Goal: Task Accomplishment & Management: Manage account settings

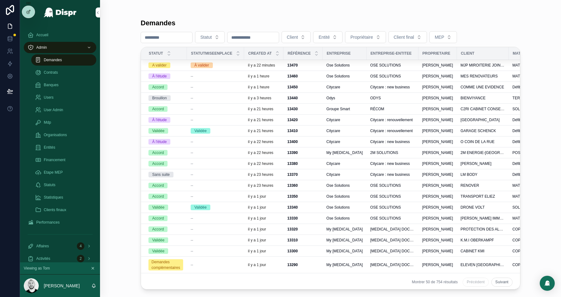
click at [161, 37] on input "scrollable content" at bounding box center [166, 37] width 51 height 9
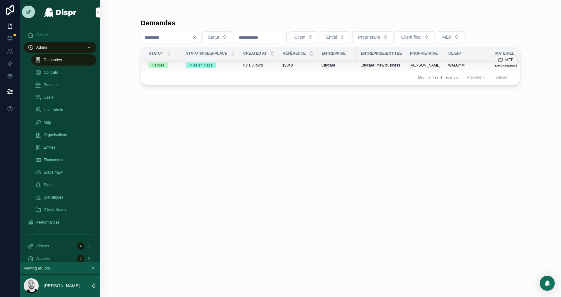
type input "****"
click at [502, 58] on icon "scrollable content" at bounding box center [500, 60] width 5 height 5
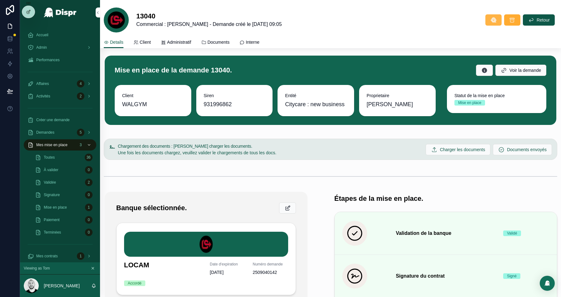
click at [492, 17] on icon "scrollable content" at bounding box center [494, 20] width 6 height 6
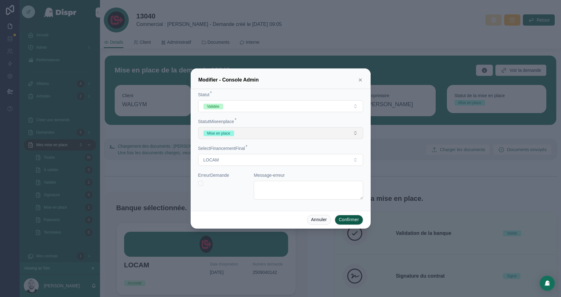
click at [258, 133] on button "Mise en place" at bounding box center [280, 133] width 165 height 12
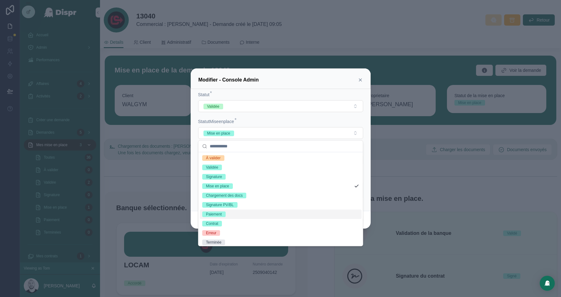
click at [225, 215] on span "Paiement" at bounding box center [213, 215] width 23 height 6
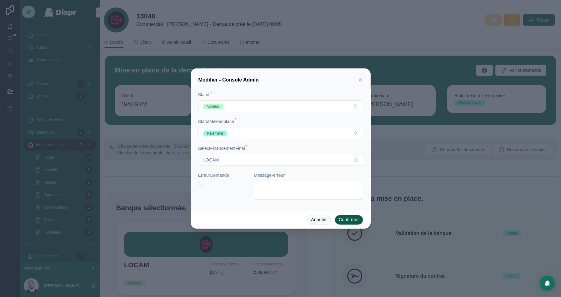
click at [350, 219] on button "Confirmer" at bounding box center [349, 220] width 28 height 10
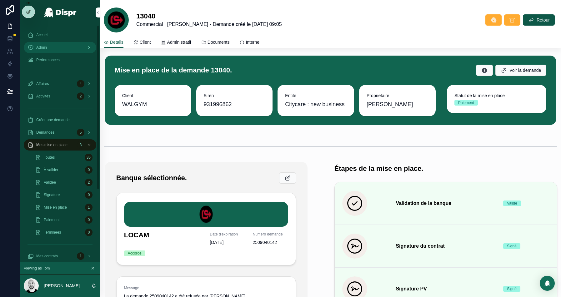
click at [42, 49] on span "Admin" at bounding box center [41, 47] width 11 height 5
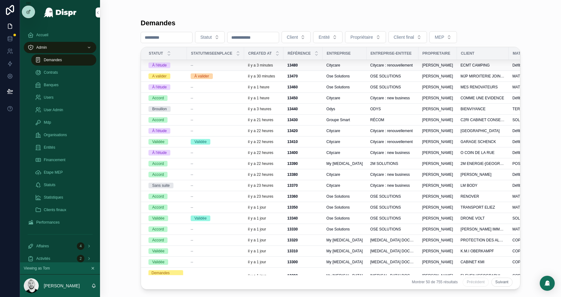
click at [219, 64] on div "--" at bounding box center [216, 65] width 50 height 5
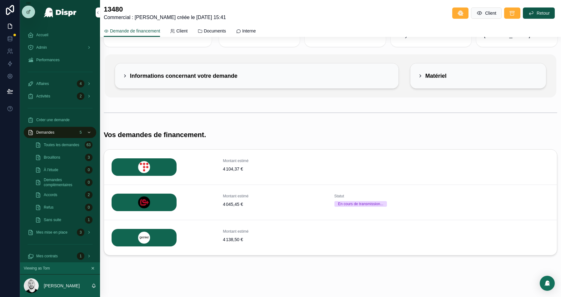
scroll to position [32, 0]
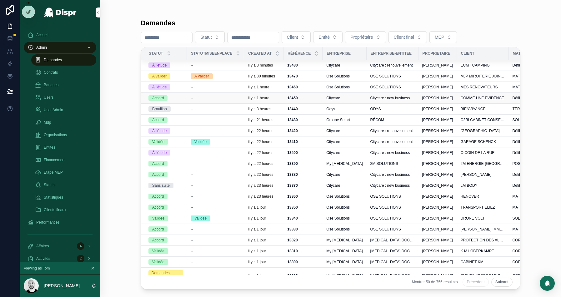
click at [314, 96] on div "13450 13450" at bounding box center [303, 98] width 32 height 5
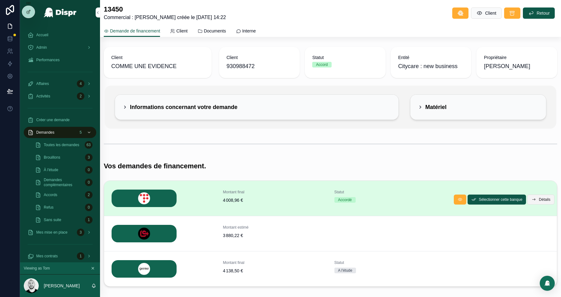
click at [542, 197] on span "Détails" at bounding box center [545, 199] width 12 height 5
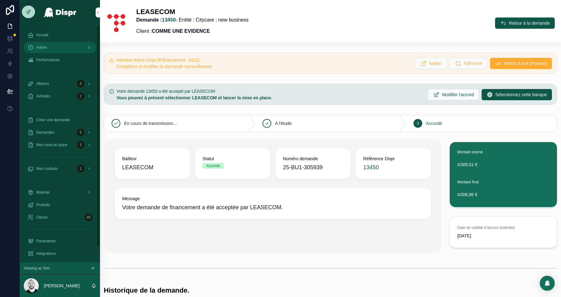
click at [47, 47] on span "Admin" at bounding box center [41, 47] width 11 height 5
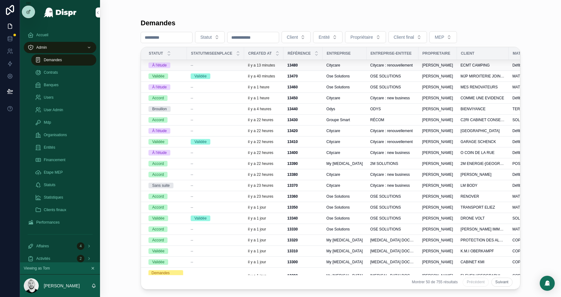
click at [229, 64] on div "--" at bounding box center [216, 65] width 50 height 5
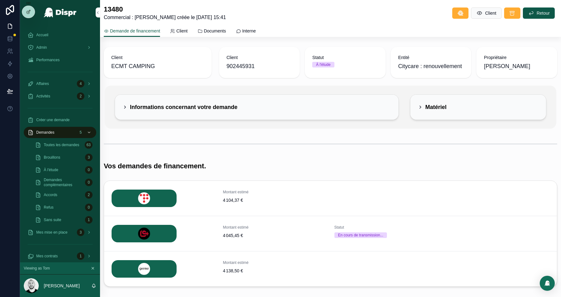
scroll to position [13, 0]
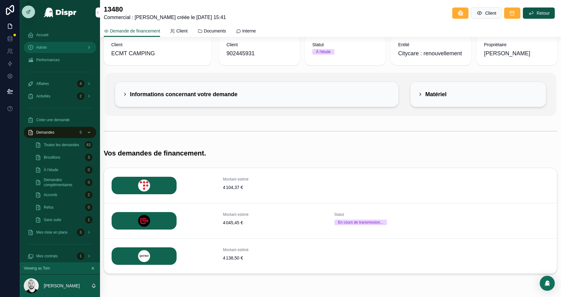
click at [50, 44] on div "Admin" at bounding box center [60, 48] width 65 height 10
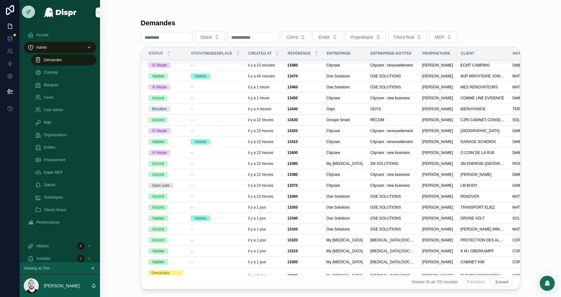
click at [206, 86] on div "--" at bounding box center [216, 87] width 50 height 5
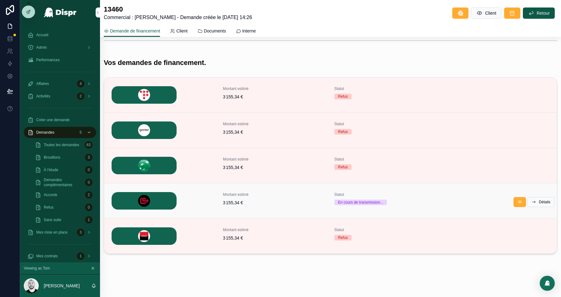
scroll to position [104, 0]
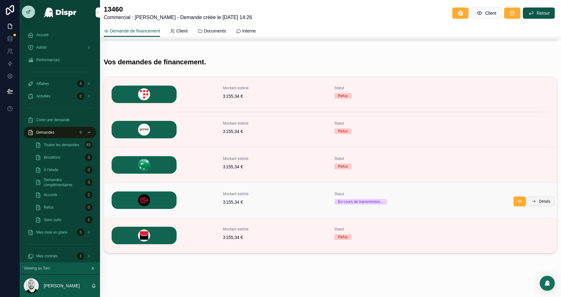
click at [545, 199] on span "Détails" at bounding box center [545, 201] width 12 height 5
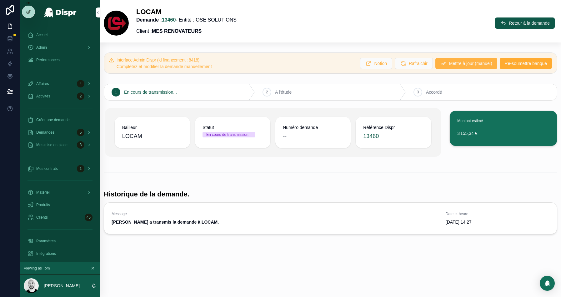
click at [452, 64] on span "Mettre à jour (manuel)" at bounding box center [470, 63] width 43 height 6
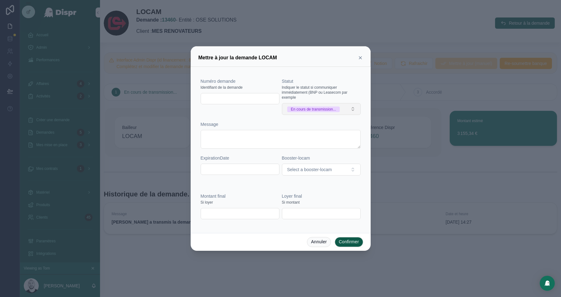
click at [311, 107] on div "En cours de transmission..." at bounding box center [313, 110] width 45 height 6
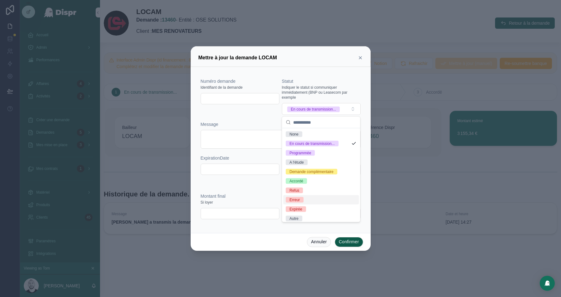
click at [303, 199] on span "Erreur" at bounding box center [295, 200] width 18 height 6
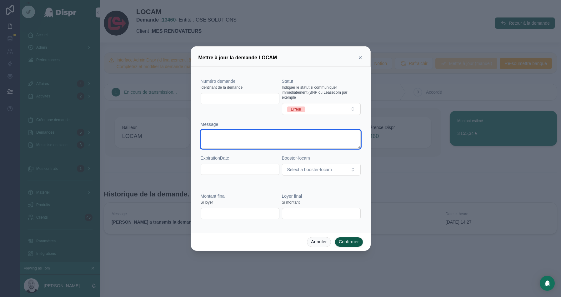
click at [217, 143] on textarea at bounding box center [281, 139] width 160 height 19
type textarea "**********"
click at [345, 241] on button "Confirmer" at bounding box center [349, 242] width 28 height 10
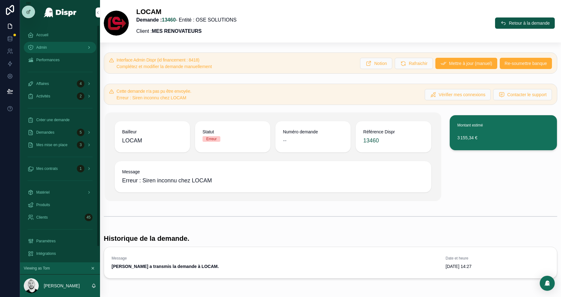
click at [43, 48] on span "Admin" at bounding box center [41, 47] width 11 height 5
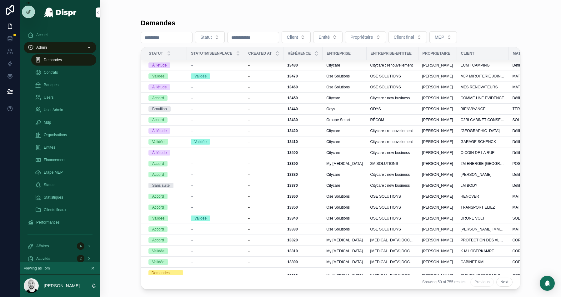
click at [227, 76] on div "Validée" at bounding box center [216, 76] width 50 height 6
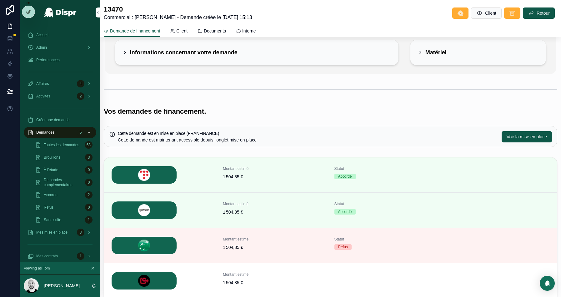
scroll to position [86, 0]
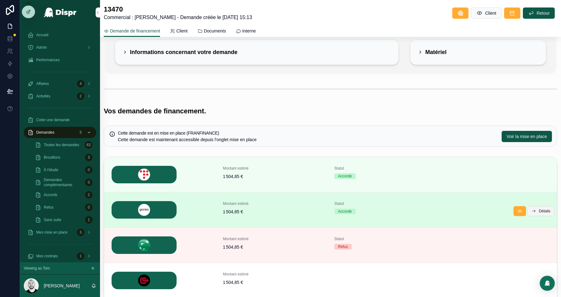
click at [539, 209] on span "Détails" at bounding box center [545, 211] width 12 height 5
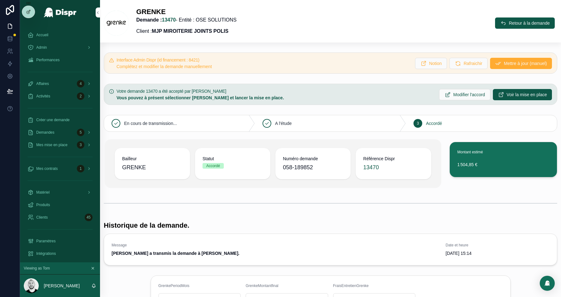
click at [299, 164] on span "058-189852" at bounding box center [313, 167] width 60 height 9
copy span "058-189852"
click at [37, 51] on div "Admin" at bounding box center [60, 48] width 65 height 10
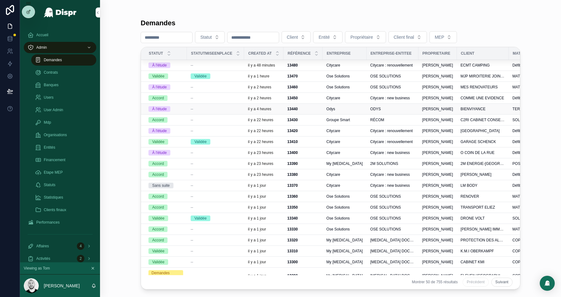
click at [226, 109] on div "--" at bounding box center [216, 109] width 50 height 5
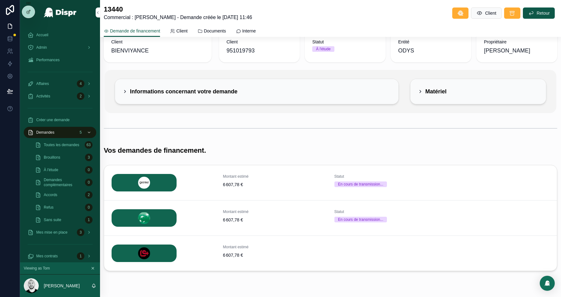
scroll to position [34, 0]
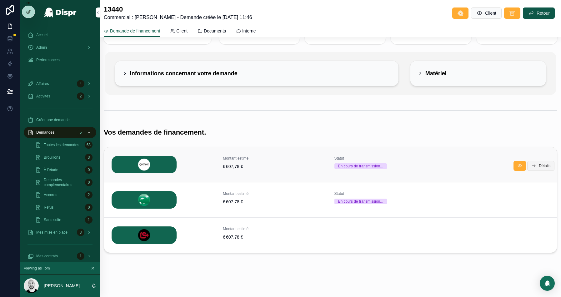
click at [539, 164] on span "Détails" at bounding box center [545, 166] width 12 height 5
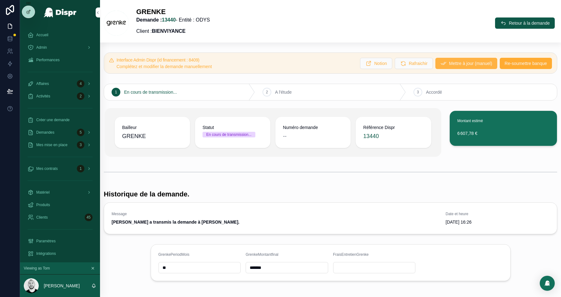
click at [449, 65] on span "Mettre à jour (manuel)" at bounding box center [470, 63] width 43 height 6
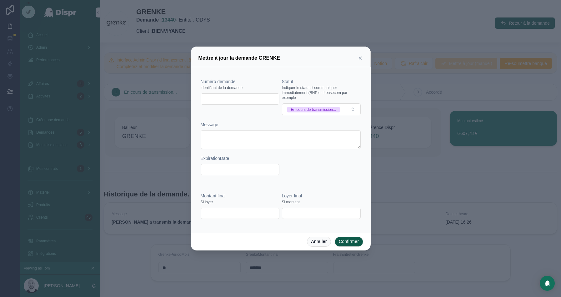
click at [210, 98] on input "text" at bounding box center [240, 99] width 78 height 9
paste input "**********"
type input "**********"
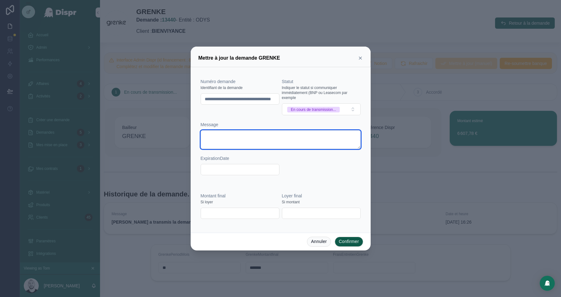
click at [244, 140] on textarea at bounding box center [281, 139] width 160 height 19
paste textarea "**********"
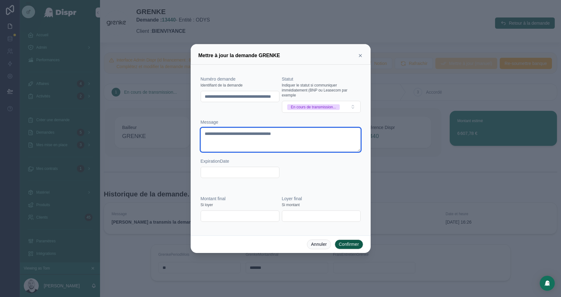
type textarea "**********"
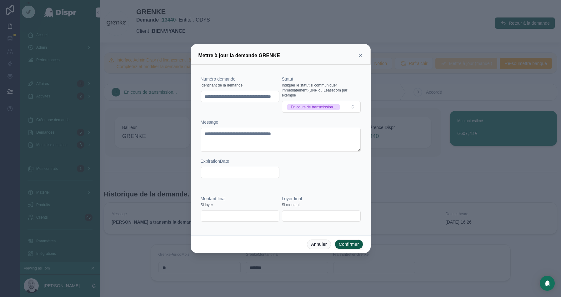
click at [234, 93] on input "**********" at bounding box center [240, 96] width 78 height 9
click at [315, 105] on div "En cours de transmission..." at bounding box center [313, 107] width 45 height 6
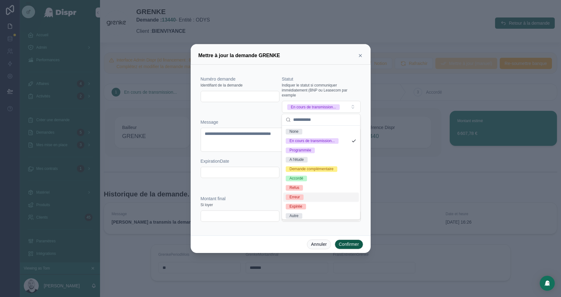
click at [295, 196] on div "Erreur" at bounding box center [295, 197] width 10 height 6
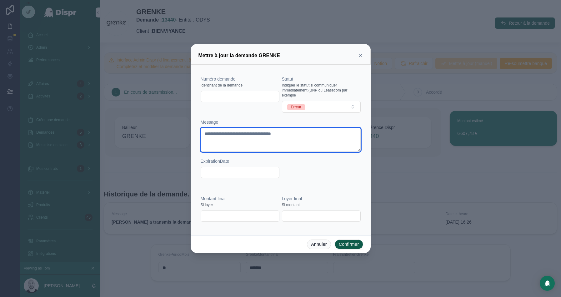
click at [320, 134] on textarea "**********" at bounding box center [281, 140] width 160 height 24
click at [203, 134] on textarea "**********" at bounding box center [281, 140] width 160 height 24
drag, startPoint x: 335, startPoint y: 134, endPoint x: 271, endPoint y: 135, distance: 64.4
click at [271, 135] on textarea "**********" at bounding box center [281, 140] width 160 height 24
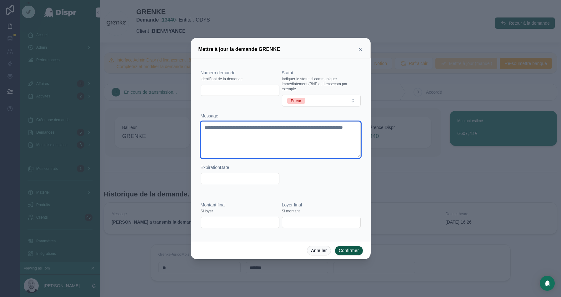
type textarea "**********"
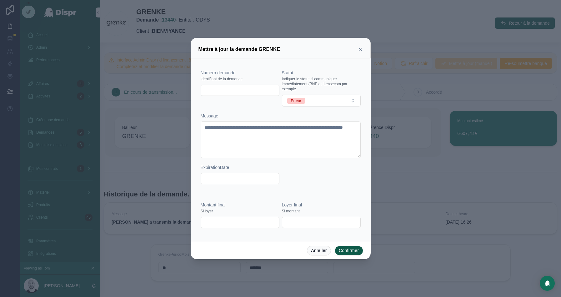
click at [340, 251] on button "Confirmer" at bounding box center [349, 251] width 28 height 10
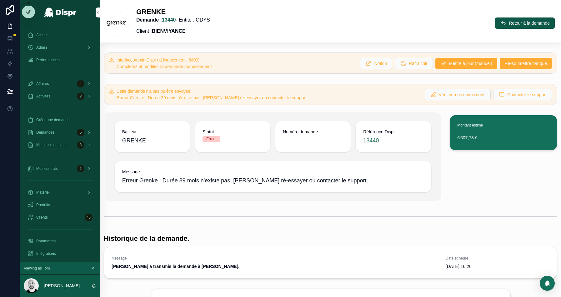
drag, startPoint x: 520, startPoint y: 25, endPoint x: 285, endPoint y: 55, distance: 236.7
click at [520, 25] on span "Retour à la demande" at bounding box center [529, 23] width 41 height 6
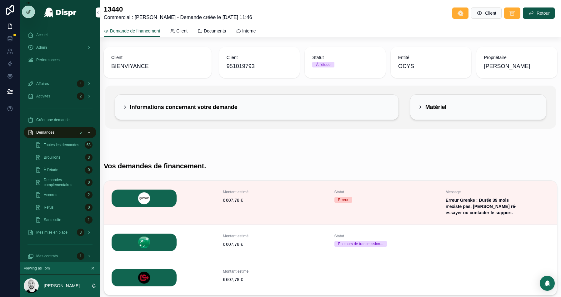
scroll to position [36, 0]
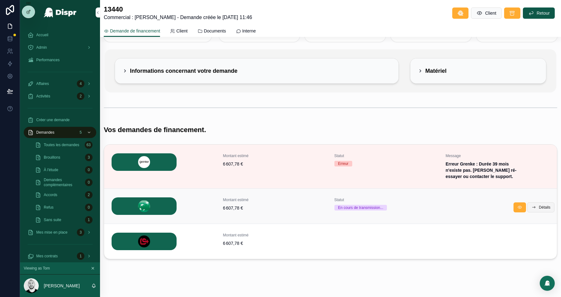
click at [544, 203] on button "Détails" at bounding box center [540, 208] width 27 height 10
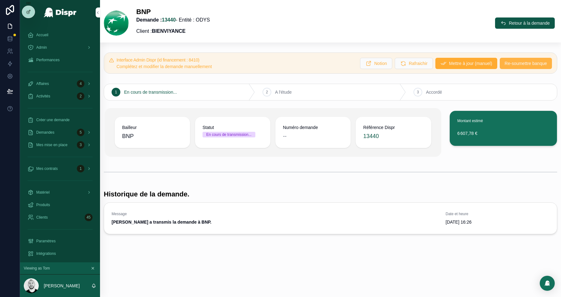
click at [513, 65] on span "Re-soumettre banque" at bounding box center [526, 63] width 42 height 6
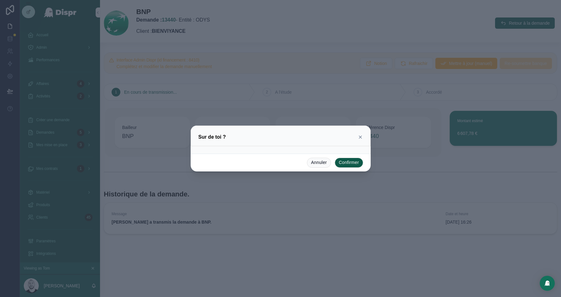
click at [347, 164] on button "Confirmer" at bounding box center [349, 163] width 28 height 10
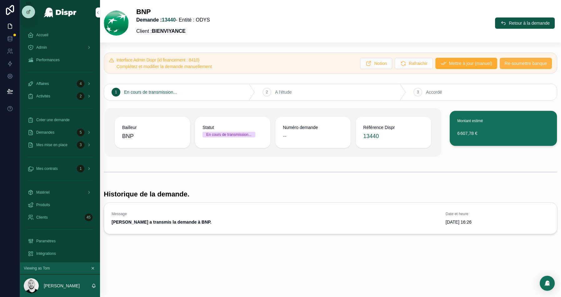
click at [513, 63] on span "Re-soumettre banque" at bounding box center [526, 63] width 42 height 6
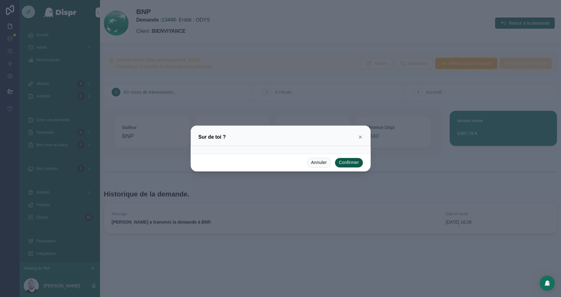
click at [345, 160] on button "Confirmer" at bounding box center [349, 163] width 28 height 10
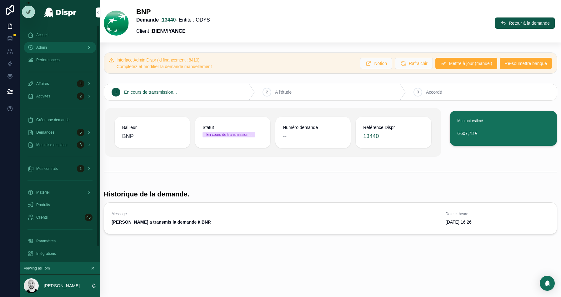
click at [50, 50] on div "Admin" at bounding box center [60, 48] width 65 height 10
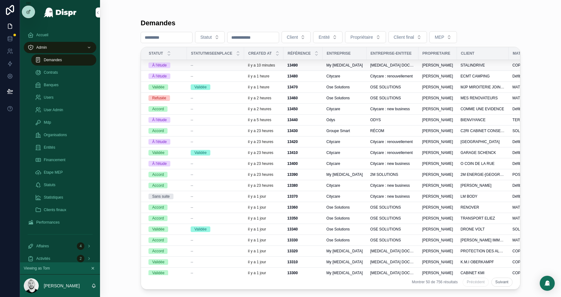
click at [228, 63] on div "--" at bounding box center [216, 65] width 50 height 5
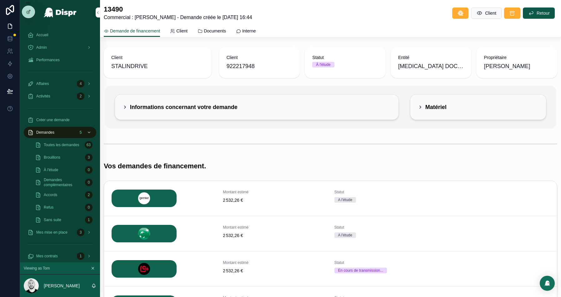
scroll to position [69, 0]
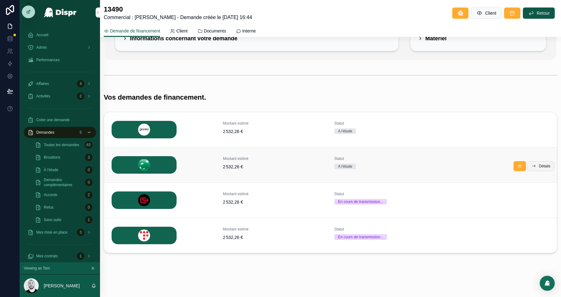
click at [545, 167] on span "Détails" at bounding box center [545, 166] width 12 height 5
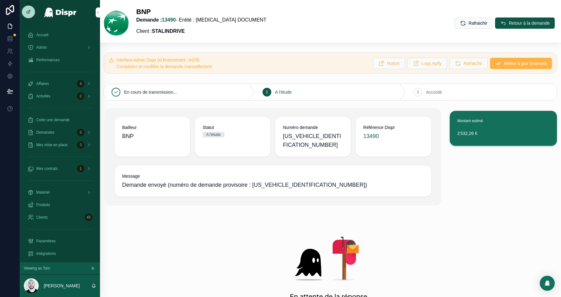
click at [516, 64] on span "Mettre à jour (manuel)" at bounding box center [525, 63] width 43 height 6
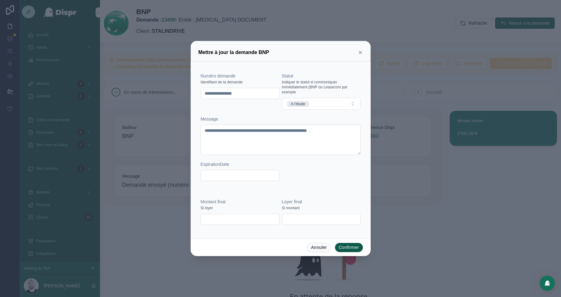
click at [223, 95] on input "**********" at bounding box center [240, 93] width 78 height 9
paste input "text"
type input "********"
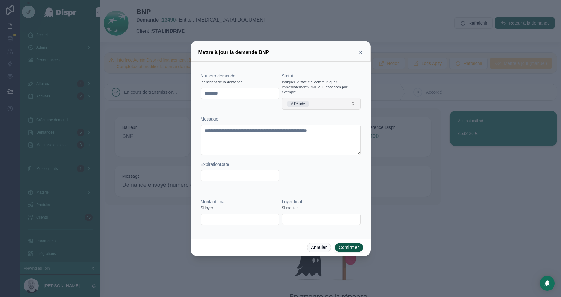
click at [319, 103] on button "A l'étude" at bounding box center [321, 104] width 79 height 12
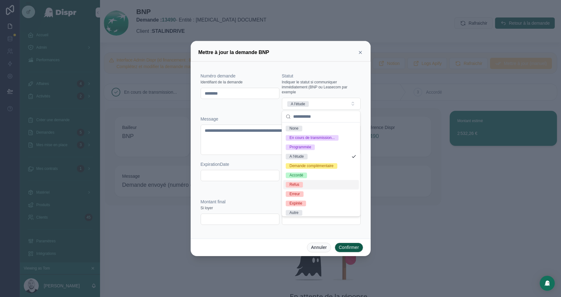
click at [298, 184] on div "Refus" at bounding box center [295, 185] width 10 height 6
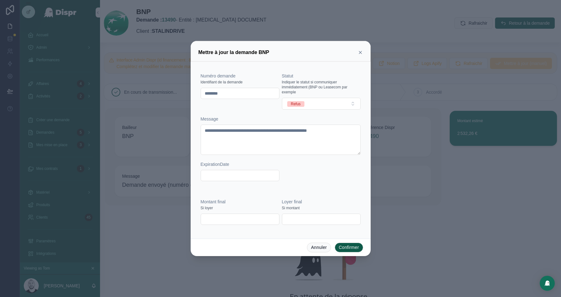
click at [342, 244] on button "Confirmer" at bounding box center [349, 248] width 28 height 10
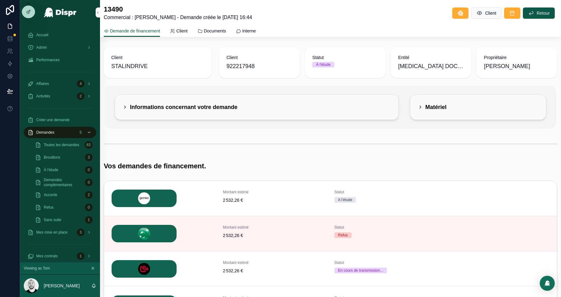
scroll to position [69, 0]
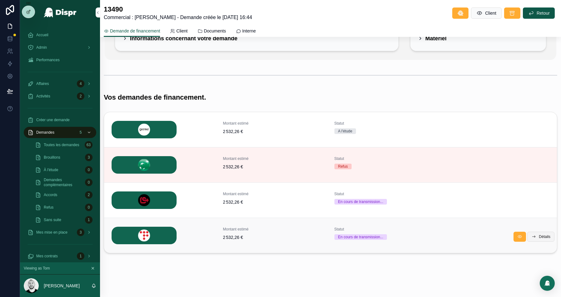
click at [539, 235] on span "Détails" at bounding box center [545, 236] width 12 height 5
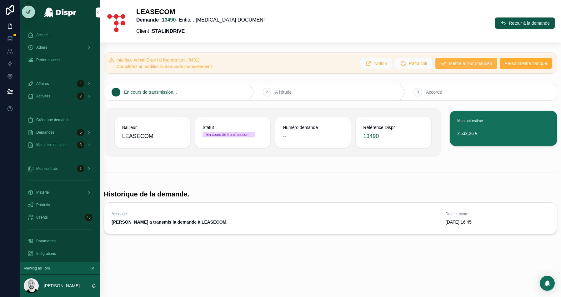
click at [456, 59] on button "Mettre à jour (manuel)" at bounding box center [467, 63] width 62 height 11
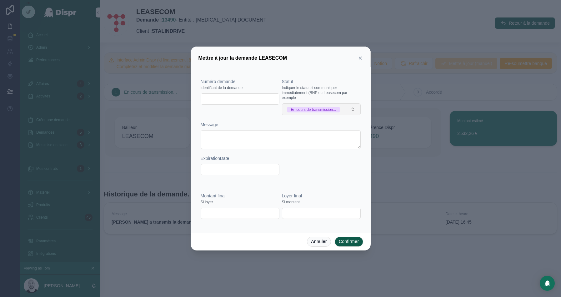
click at [317, 104] on button "En cours de transmission..." at bounding box center [321, 109] width 79 height 12
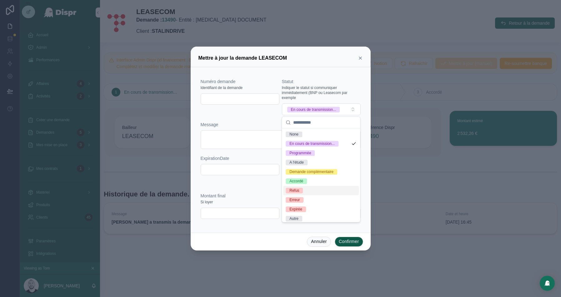
click at [298, 190] on div "Refus" at bounding box center [295, 191] width 10 height 6
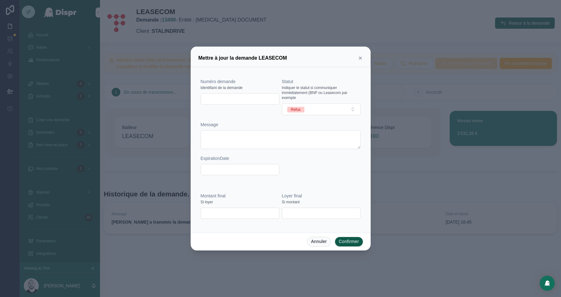
click at [239, 103] on input "text" at bounding box center [240, 99] width 78 height 9
paste input "**********"
type input "**********"
click at [342, 240] on button "Confirmer" at bounding box center [349, 242] width 28 height 10
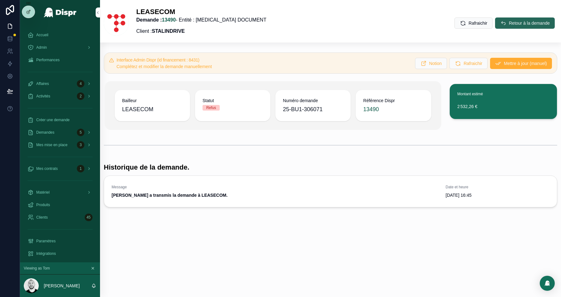
click at [510, 25] on span "Retour à la demande" at bounding box center [529, 23] width 41 height 6
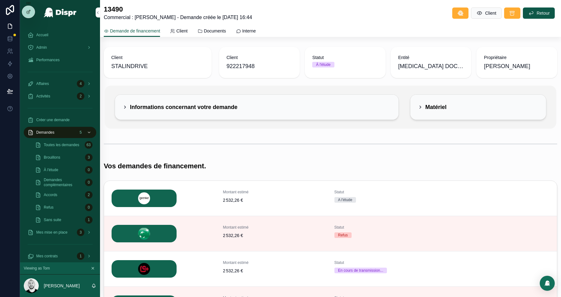
scroll to position [69, 0]
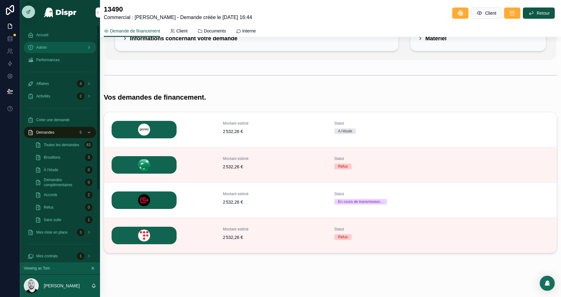
click at [42, 47] on span "Admin" at bounding box center [41, 47] width 11 height 5
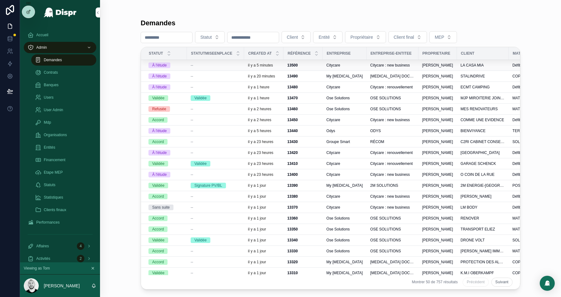
click at [240, 64] on div "--" at bounding box center [216, 65] width 50 height 5
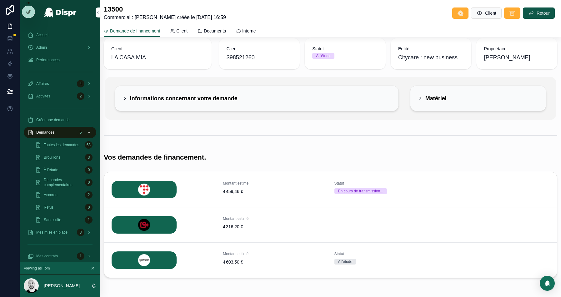
scroll to position [10, 0]
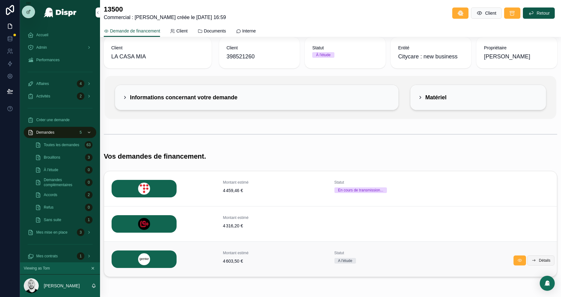
click at [544, 261] on span "Détails" at bounding box center [545, 260] width 12 height 5
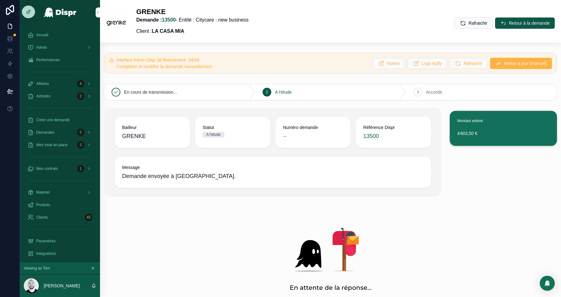
click at [529, 60] on span "Mettre à jour (manuel)" at bounding box center [525, 63] width 43 height 6
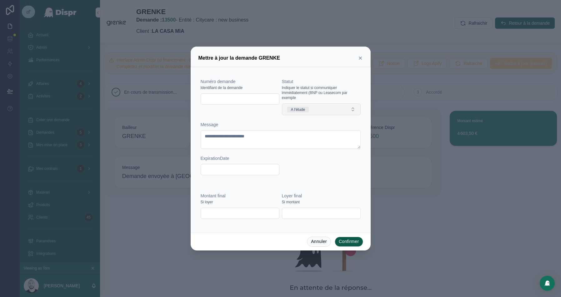
drag, startPoint x: 213, startPoint y: 96, endPoint x: 293, endPoint y: 105, distance: 80.6
click at [213, 96] on input "text" at bounding box center [240, 99] width 78 height 9
paste input "**********"
type input "**********"
click at [219, 214] on input "text" at bounding box center [240, 213] width 78 height 9
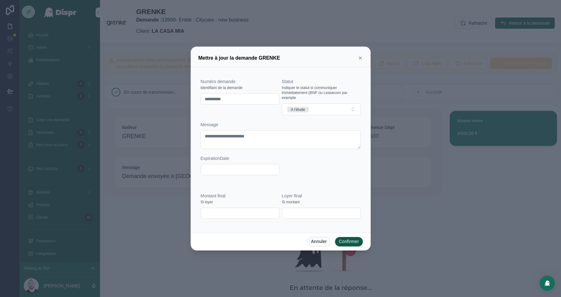
paste input "*********"
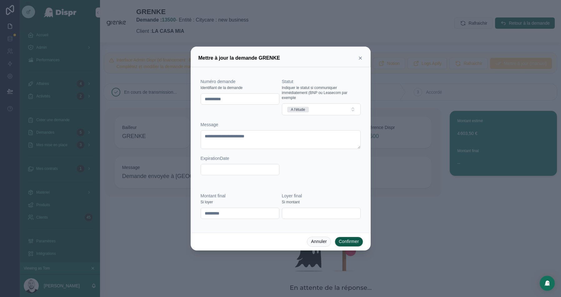
type input "*********"
click at [350, 241] on button "Confirmer" at bounding box center [349, 242] width 28 height 10
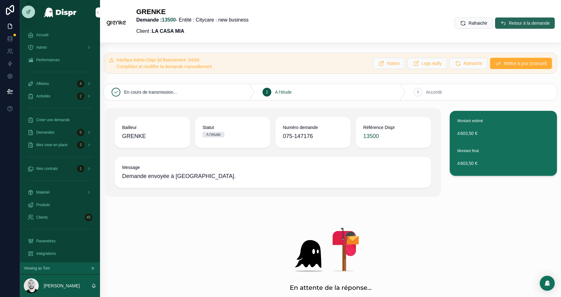
click at [502, 20] on button "Retour à la demande" at bounding box center [525, 23] width 60 height 11
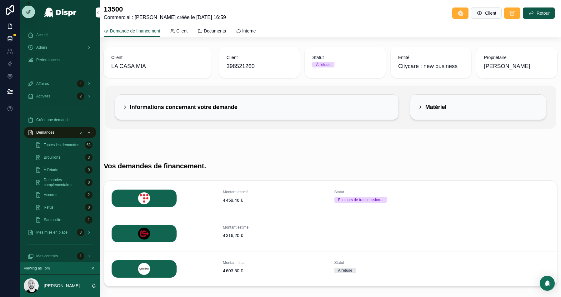
click at [11, 35] on link at bounding box center [10, 39] width 20 height 13
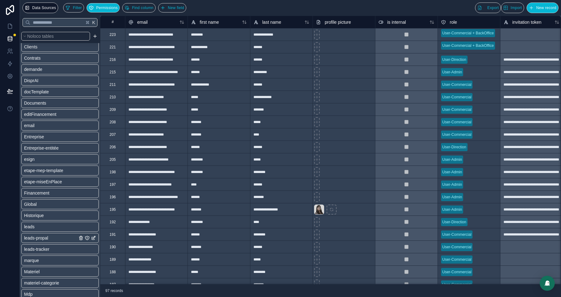
scroll to position [90, 0]
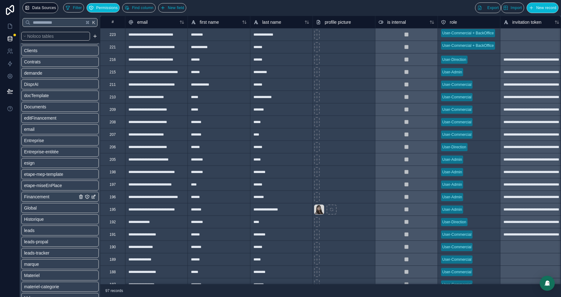
click at [33, 194] on span "Financement" at bounding box center [36, 197] width 25 height 6
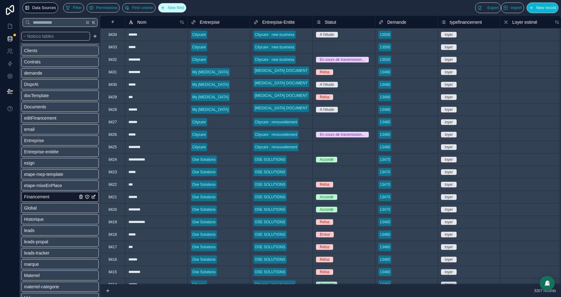
drag, startPoint x: 185, startPoint y: 6, endPoint x: 195, endPoint y: 8, distance: 9.9
click at [184, 6] on span "New field" at bounding box center [176, 8] width 16 height 5
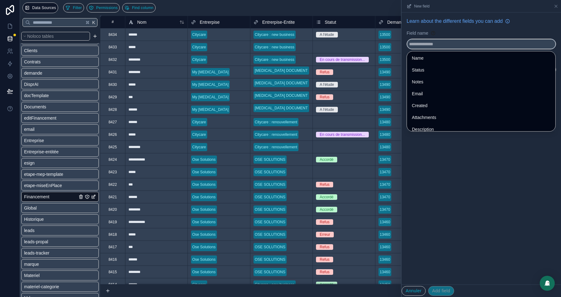
click at [421, 45] on input "text" at bounding box center [481, 44] width 149 height 10
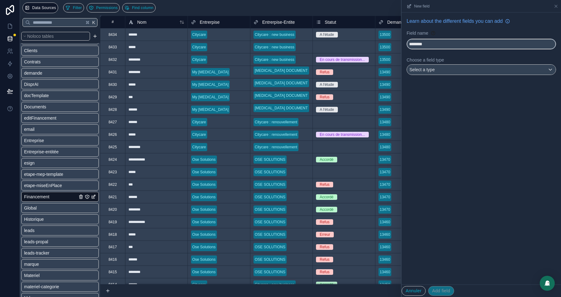
click at [407, 39] on button "*******" at bounding box center [481, 44] width 149 height 11
type input "**********"
click at [429, 70] on span "Select a type" at bounding box center [422, 69] width 25 height 5
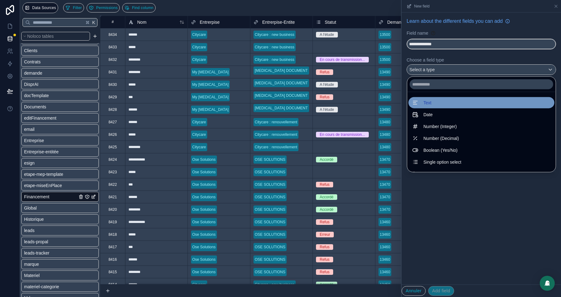
click at [435, 101] on div "Text" at bounding box center [481, 103] width 139 height 8
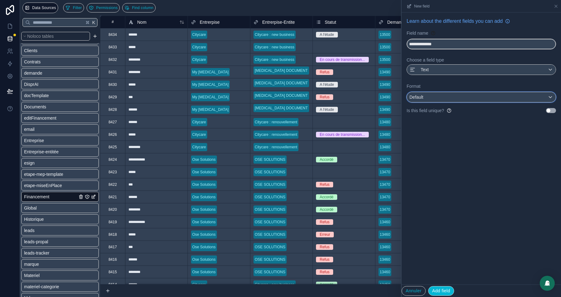
click at [432, 97] on div "Default" at bounding box center [481, 97] width 149 height 10
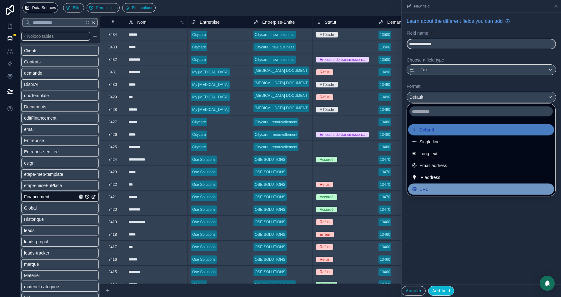
click at [436, 189] on div "URL" at bounding box center [481, 190] width 139 height 8
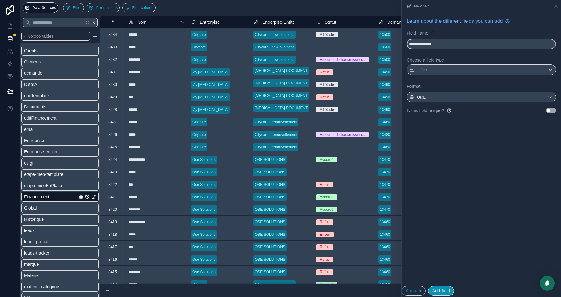
click at [440, 292] on button "Add field" at bounding box center [441, 291] width 26 height 10
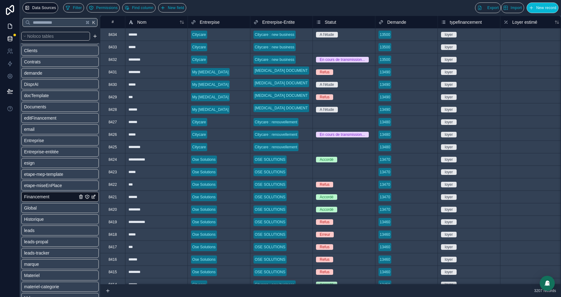
click at [9, 26] on icon at bounding box center [10, 26] width 6 height 6
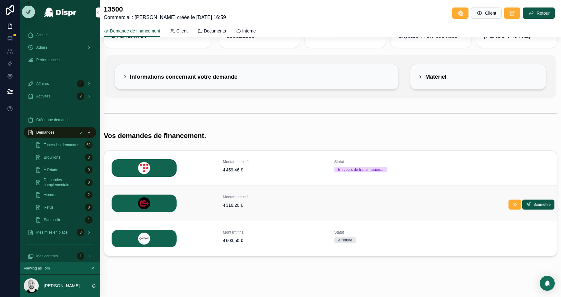
scroll to position [34, 0]
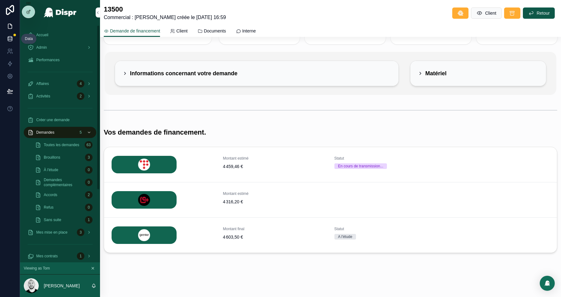
click at [7, 40] on icon at bounding box center [10, 39] width 6 height 6
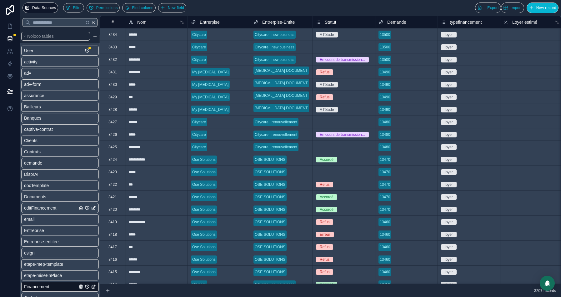
scroll to position [34, 0]
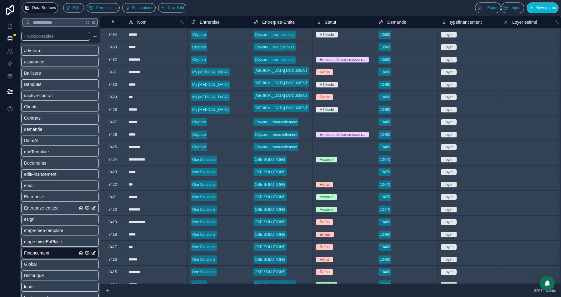
click at [59, 209] on span "Entreprise-entitée" at bounding box center [41, 208] width 35 height 6
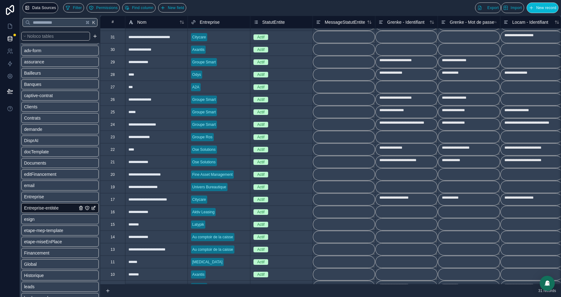
scroll to position [49, 0]
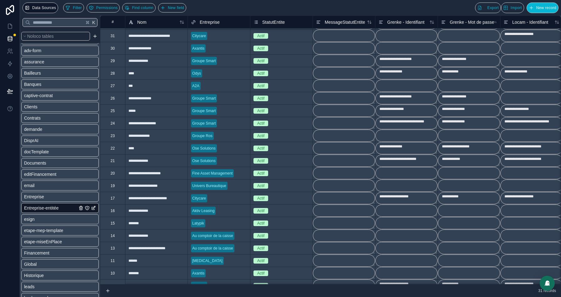
click at [114, 198] on div "17" at bounding box center [112, 198] width 25 height 13
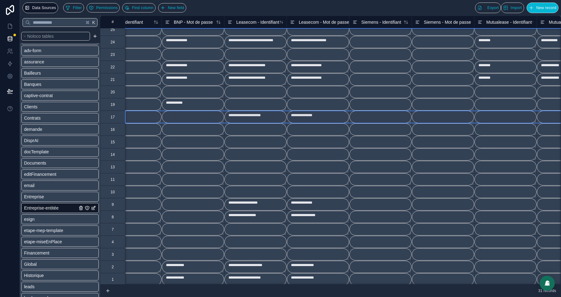
scroll to position [132, 651]
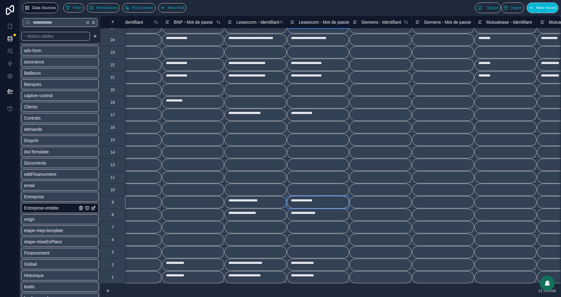
click at [308, 200] on textarea "**********" at bounding box center [318, 202] width 62 height 12
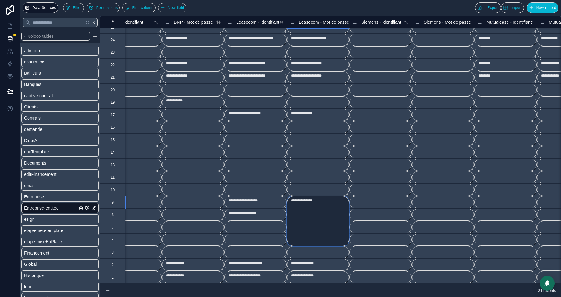
click at [308, 200] on textarea "**********" at bounding box center [318, 221] width 62 height 50
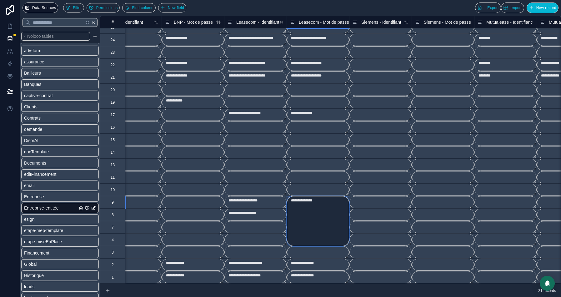
click at [308, 200] on textarea "**********" at bounding box center [318, 221] width 62 height 50
click at [298, 172] on textarea at bounding box center [318, 177] width 62 height 12
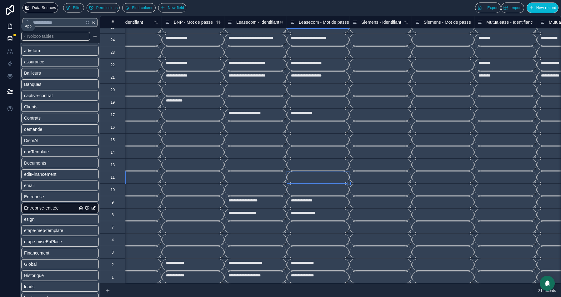
click at [11, 25] on icon at bounding box center [10, 26] width 4 height 5
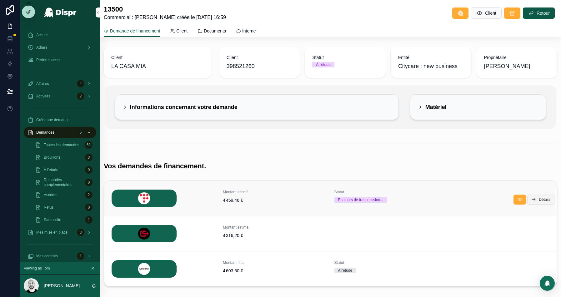
click at [535, 201] on icon "scrollable content" at bounding box center [534, 199] width 5 height 5
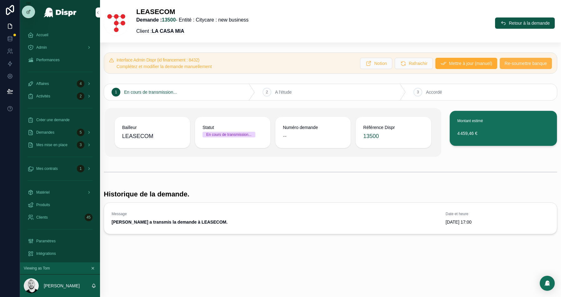
click at [522, 66] on span "Re-soumettre banque" at bounding box center [526, 63] width 42 height 6
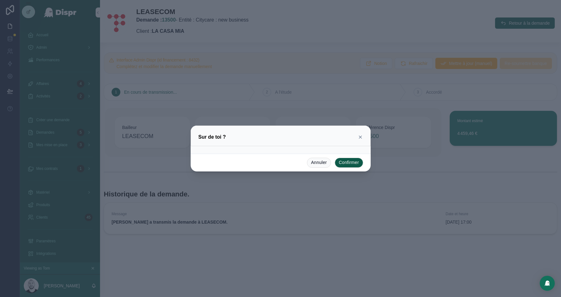
click at [350, 163] on button "Confirmer" at bounding box center [349, 163] width 28 height 10
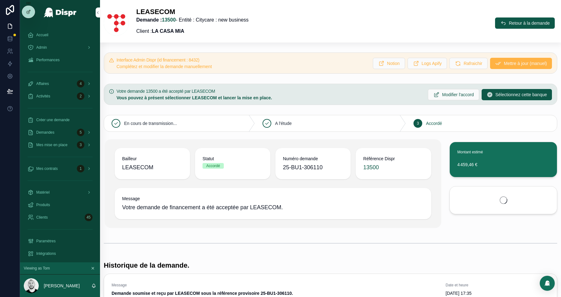
click at [511, 63] on span "Mettre à jour (manuel)" at bounding box center [525, 63] width 43 height 6
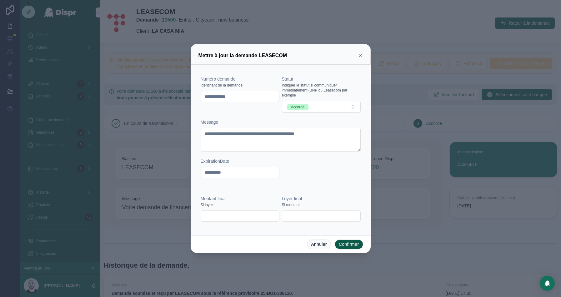
click at [360, 56] on icon at bounding box center [360, 55] width 5 height 5
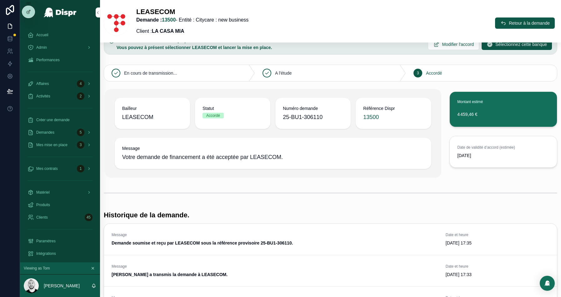
scroll to position [5, 0]
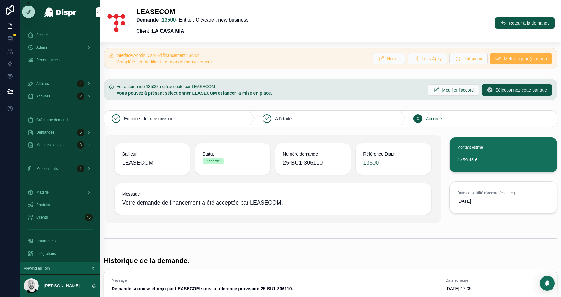
click at [504, 59] on span "Mettre à jour (manuel)" at bounding box center [525, 59] width 43 height 6
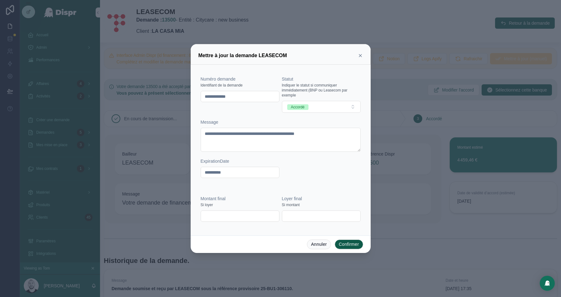
click at [211, 214] on input "text" at bounding box center [240, 216] width 78 height 9
paste input "**********"
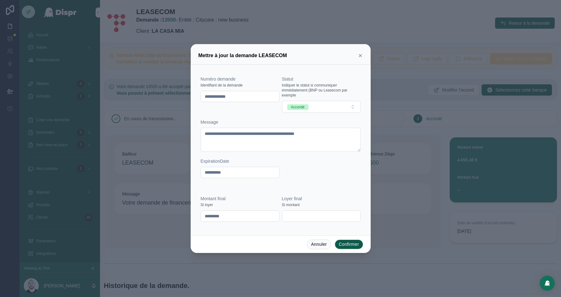
type input "*********"
click at [348, 245] on button "Confirmer" at bounding box center [349, 245] width 28 height 10
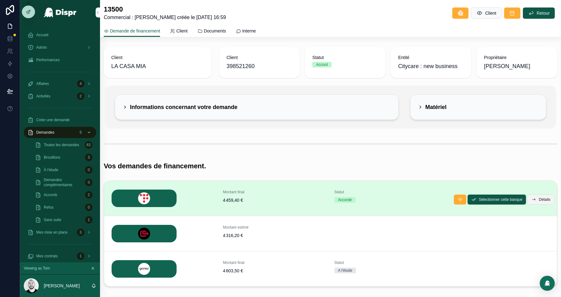
click at [541, 196] on button "Détails" at bounding box center [540, 200] width 27 height 10
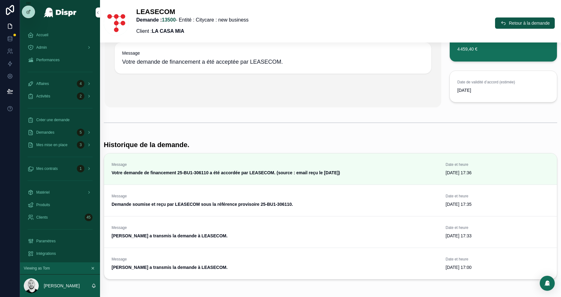
scroll to position [169, 0]
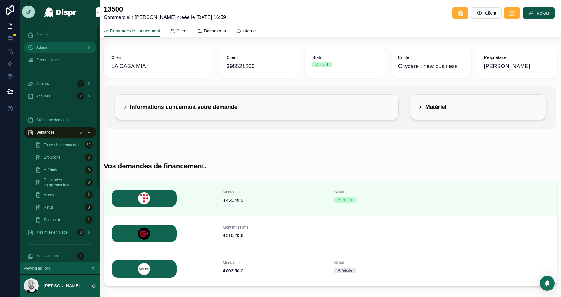
click at [38, 49] on span "Admin" at bounding box center [41, 47] width 11 height 5
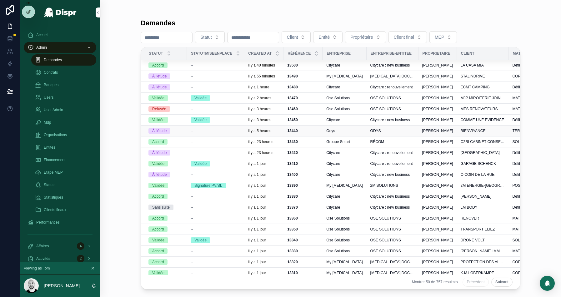
click at [219, 130] on div "--" at bounding box center [216, 131] width 50 height 5
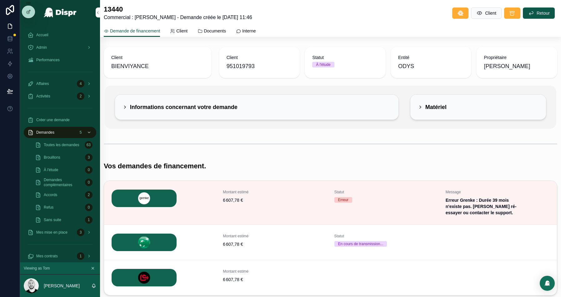
scroll to position [32, 0]
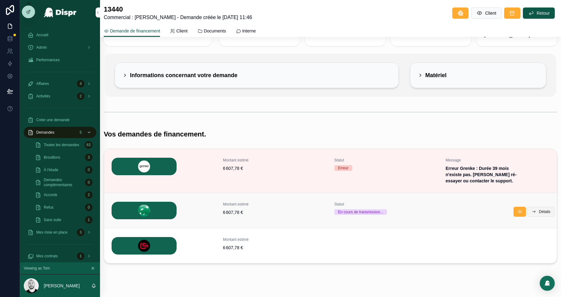
click at [540, 209] on span "Détails" at bounding box center [545, 211] width 12 height 5
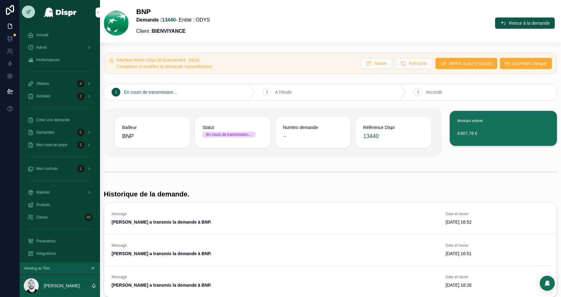
scroll to position [42, 0]
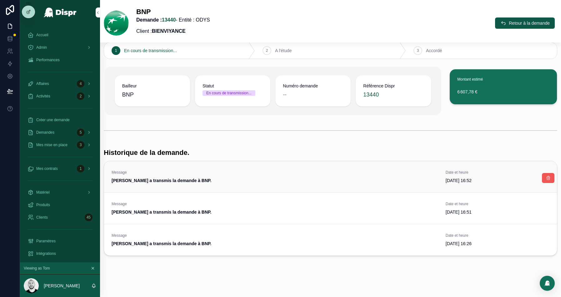
click at [549, 179] on icon "scrollable content" at bounding box center [548, 178] width 5 height 5
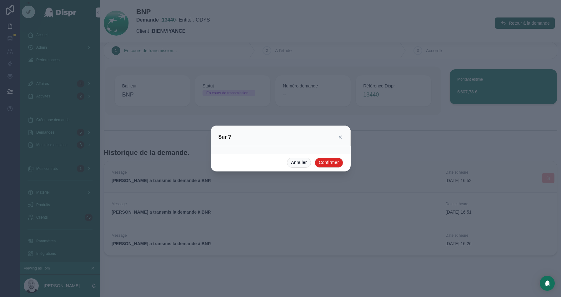
click at [326, 166] on button "Confirmer" at bounding box center [329, 163] width 28 height 10
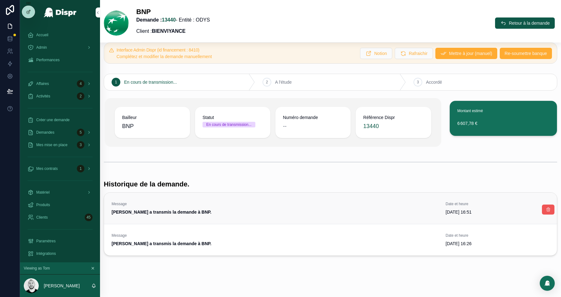
click at [543, 206] on button "scrollable content" at bounding box center [548, 210] width 13 height 10
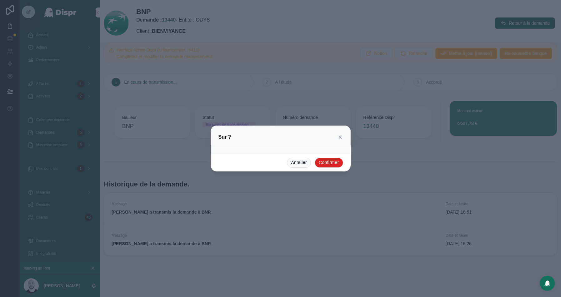
click at [330, 164] on button "Confirmer" at bounding box center [329, 163] width 28 height 10
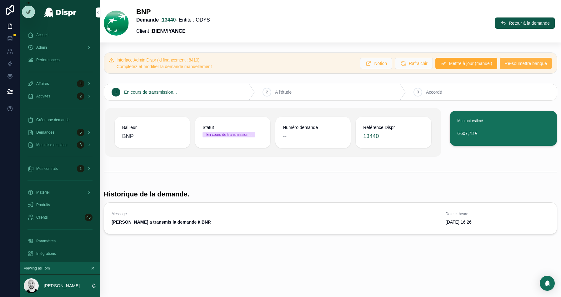
click at [522, 64] on span "Re-soumettre banque" at bounding box center [526, 63] width 42 height 6
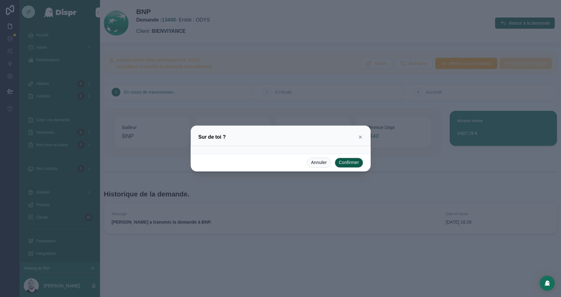
click at [344, 162] on button "Confirmer" at bounding box center [349, 163] width 28 height 10
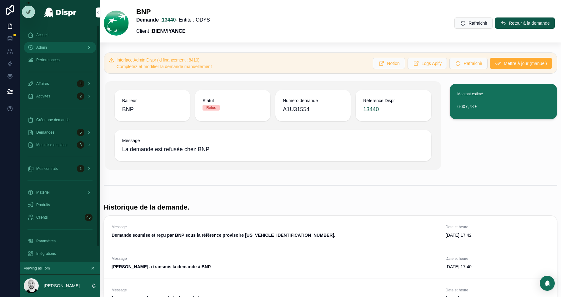
click at [55, 44] on div "Admin" at bounding box center [60, 48] width 65 height 10
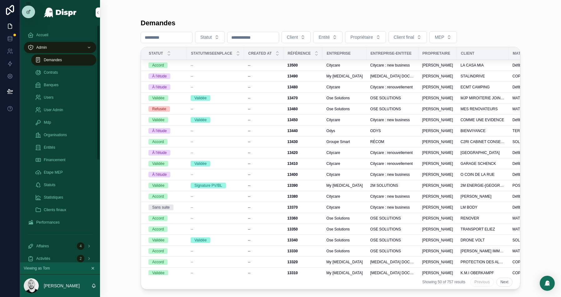
click at [60, 59] on span "Demandes" at bounding box center [53, 60] width 18 height 5
click at [162, 35] on input "scrollable content" at bounding box center [166, 37] width 51 height 9
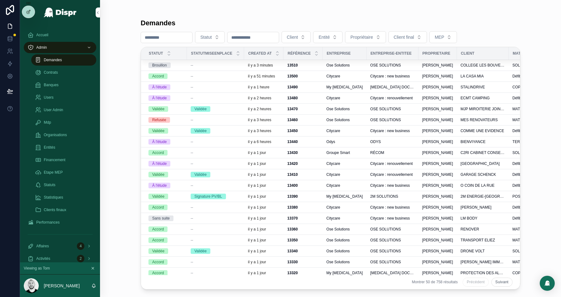
click at [162, 35] on input "scrollable content" at bounding box center [166, 37] width 51 height 9
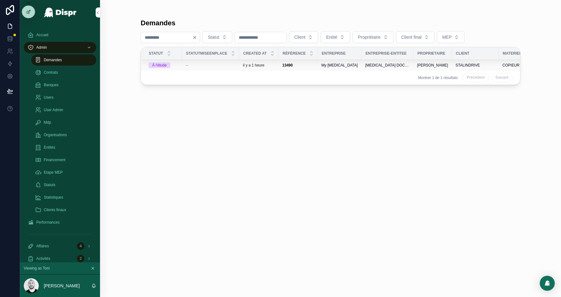
type input "****"
click at [224, 63] on div "--" at bounding box center [211, 65] width 50 height 5
click at [159, 37] on input "****" at bounding box center [166, 37] width 51 height 9
type input "****"
click at [185, 66] on td "--" at bounding box center [210, 65] width 57 height 11
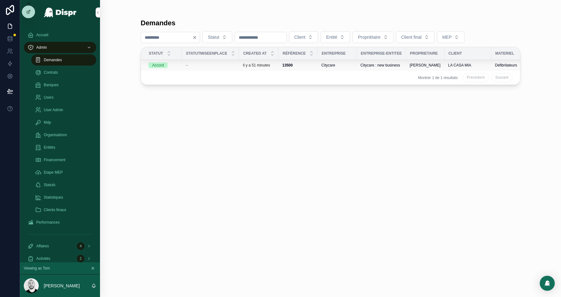
click at [213, 61] on td "--" at bounding box center [210, 65] width 57 height 11
click at [213, 64] on div "--" at bounding box center [211, 65] width 50 height 5
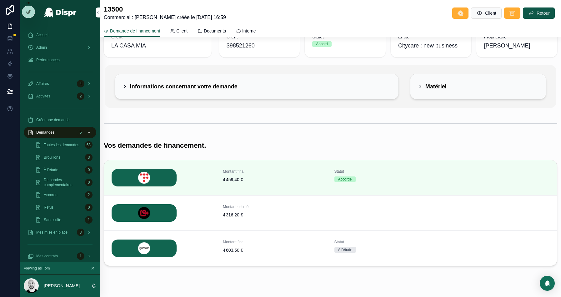
scroll to position [32, 0]
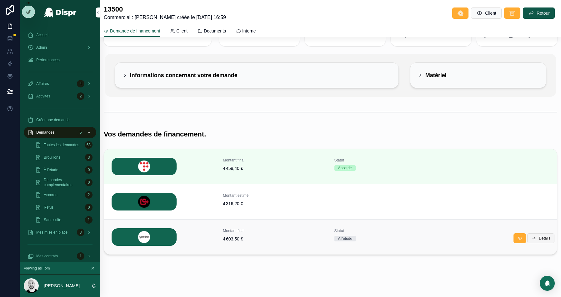
click at [542, 240] on button "Détails" at bounding box center [540, 239] width 27 height 10
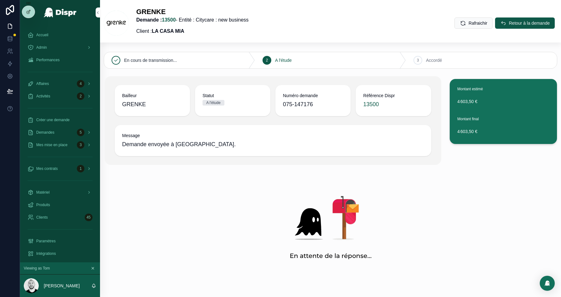
click at [303, 106] on span "075-147176" at bounding box center [313, 104] width 60 height 9
copy span "075-147176"
click at [50, 49] on div "Admin" at bounding box center [60, 48] width 65 height 10
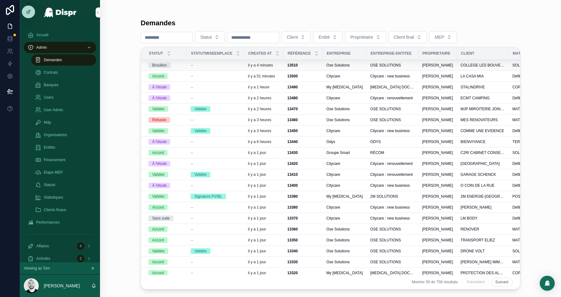
click at [203, 65] on div "--" at bounding box center [216, 65] width 50 height 5
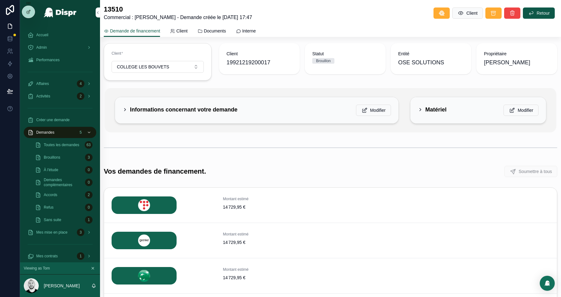
scroll to position [1, 0]
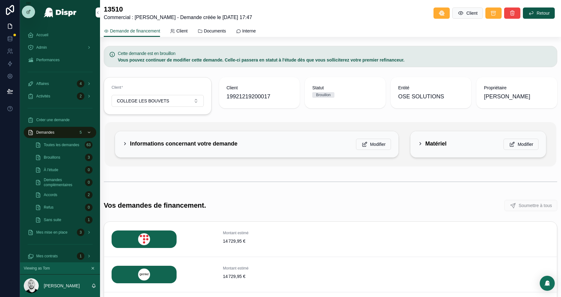
click at [248, 143] on div "Informations concernant votre demande Modifier" at bounding box center [257, 144] width 269 height 11
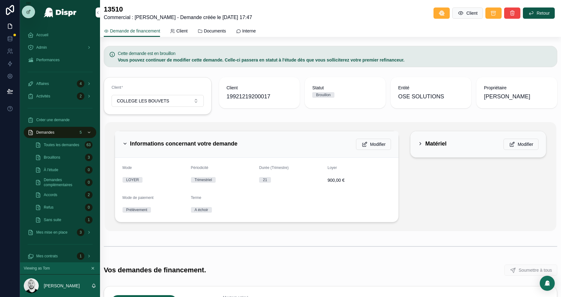
click at [220, 142] on h2 "Informations concernant votre demande" at bounding box center [184, 144] width 108 height 10
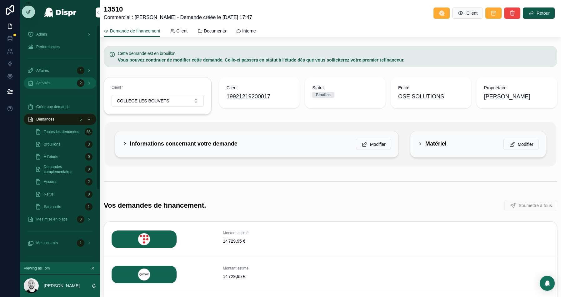
scroll to position [0, 0]
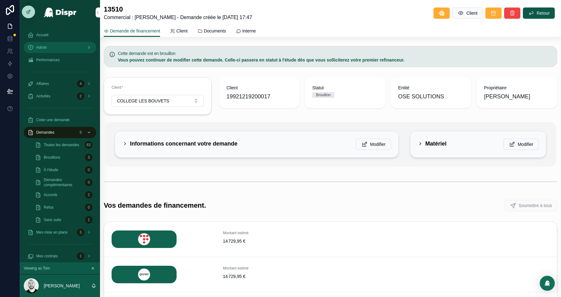
click at [52, 46] on div "Admin" at bounding box center [60, 48] width 65 height 10
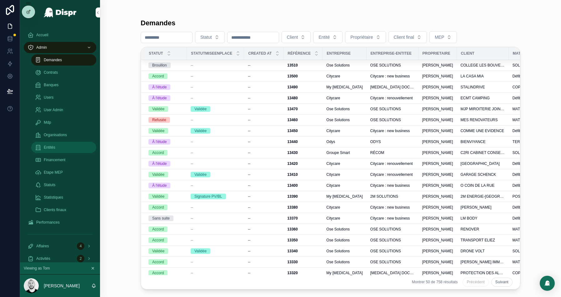
click at [58, 143] on div "Entités" at bounding box center [64, 148] width 58 height 10
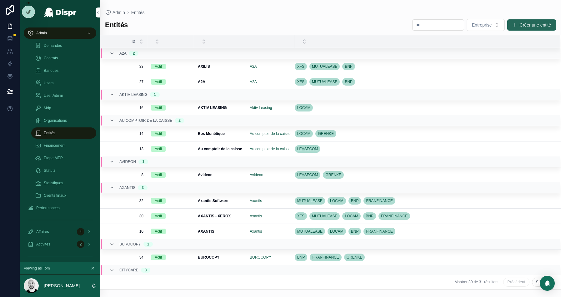
click at [535, 28] on button "Créer une entité" at bounding box center [531, 24] width 49 height 11
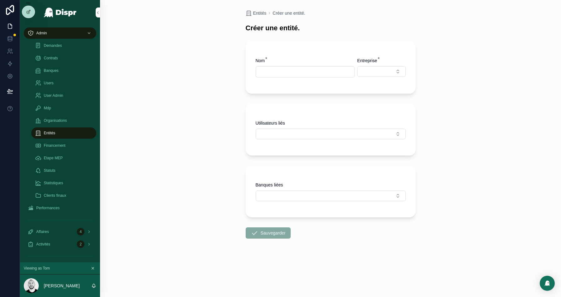
click at [273, 78] on div "Nom * Entreprise *" at bounding box center [331, 71] width 150 height 26
click at [281, 68] on input "scrollable content" at bounding box center [305, 72] width 98 height 9
type input "**********"
click at [380, 73] on button "Select Button" at bounding box center [381, 71] width 48 height 11
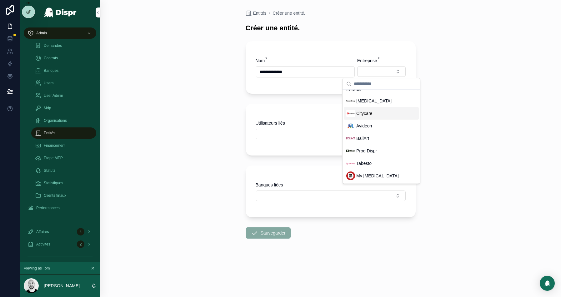
click at [368, 116] on span "Citycare" at bounding box center [364, 113] width 16 height 6
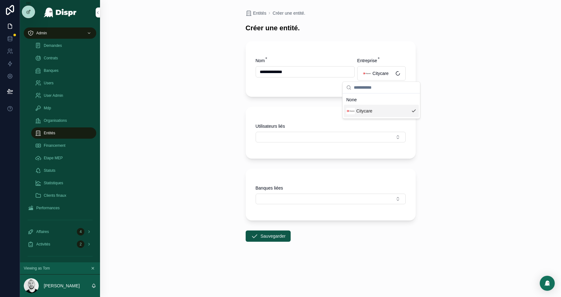
scroll to position [0, 0]
click at [283, 139] on button "Select Button" at bounding box center [331, 137] width 150 height 11
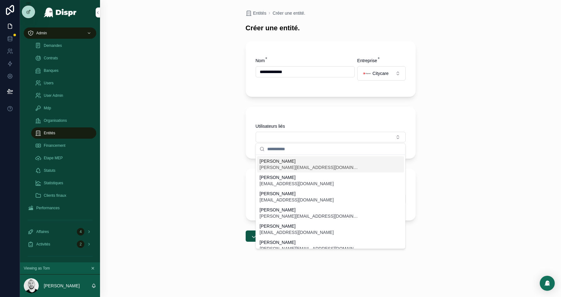
click at [280, 162] on span "[PERSON_NAME] Demontreuille" at bounding box center [310, 161] width 100 height 6
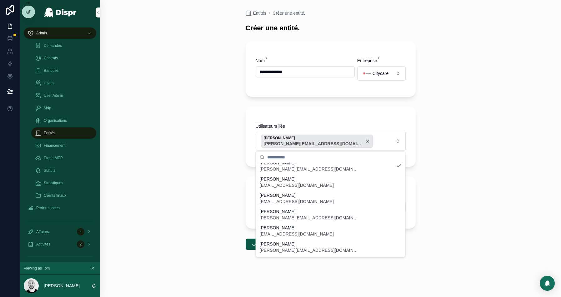
scroll to position [22, 0]
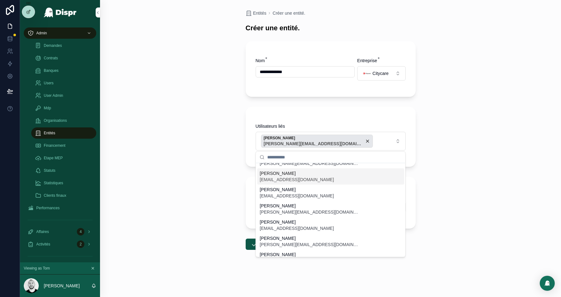
click at [290, 180] on span "[PERSON_NAME][EMAIL_ADDRESS][DOMAIN_NAME]" at bounding box center [297, 180] width 74 height 6
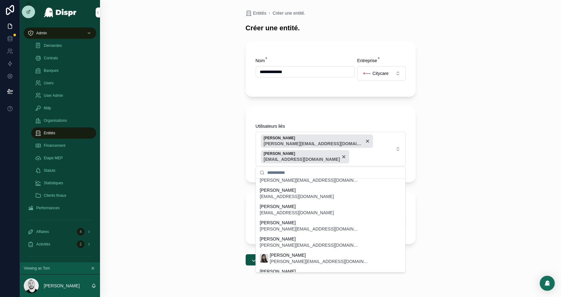
scroll to position [190, 0]
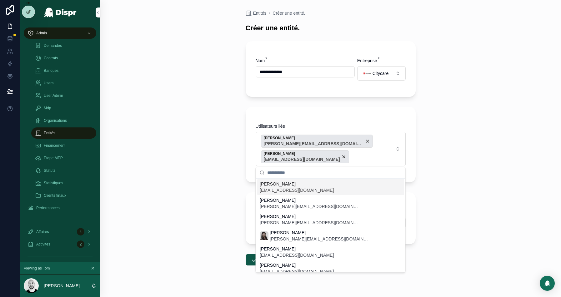
click at [282, 173] on input "scrollable content" at bounding box center [334, 172] width 134 height 11
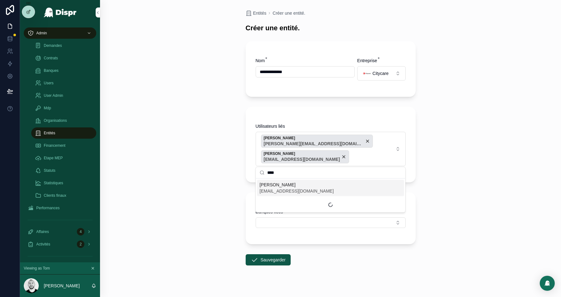
type input "*****"
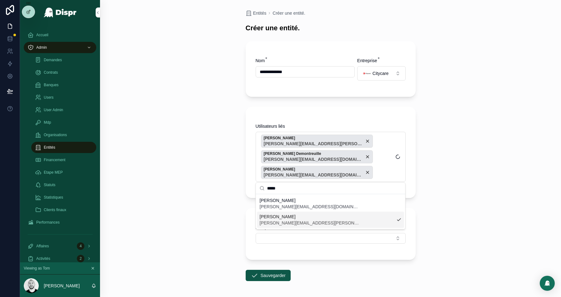
scroll to position [14, 0]
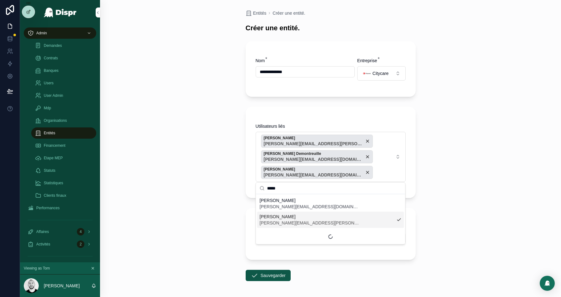
click at [282, 189] on input "*****" at bounding box center [334, 188] width 134 height 11
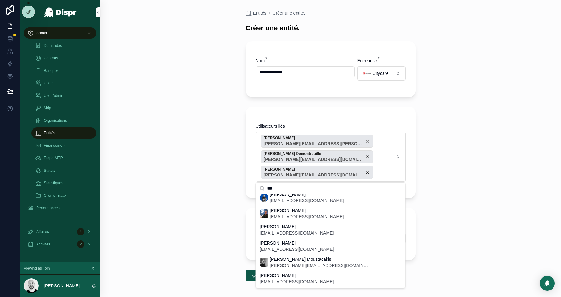
scroll to position [0, 0]
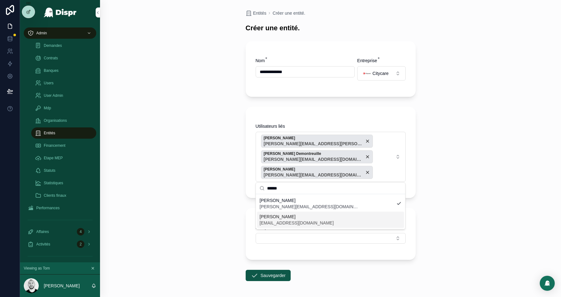
click at [297, 224] on span "[EMAIL_ADDRESS][DOMAIN_NAME]" at bounding box center [297, 223] width 74 height 6
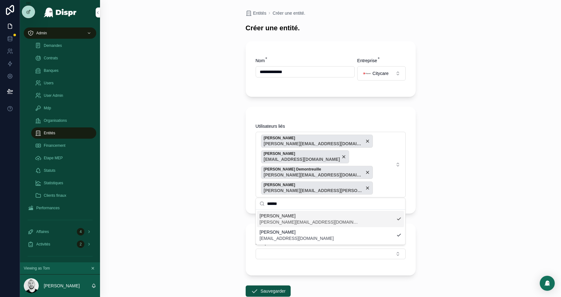
click at [284, 205] on input "******" at bounding box center [334, 203] width 134 height 11
type input "*"
type input "**"
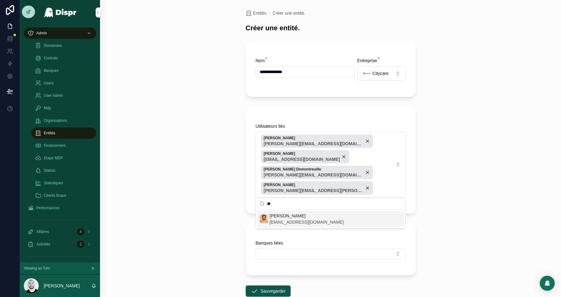
click at [287, 219] on span "[EMAIL_ADDRESS][DOMAIN_NAME]" at bounding box center [307, 222] width 74 height 6
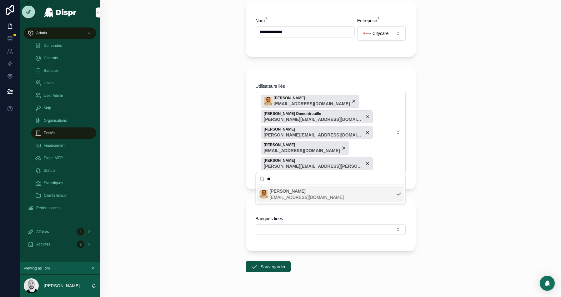
click at [463, 158] on div "**********" at bounding box center [330, 108] width 461 height 297
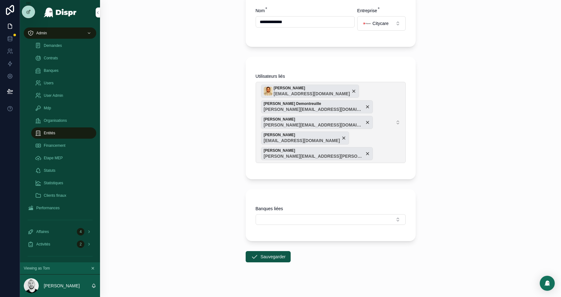
scroll to position [54, 0]
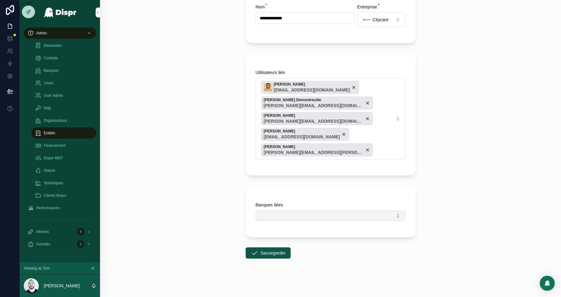
click at [306, 218] on button "Select Button" at bounding box center [331, 216] width 150 height 11
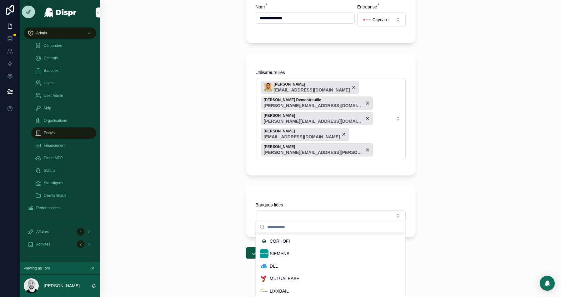
scroll to position [71, 0]
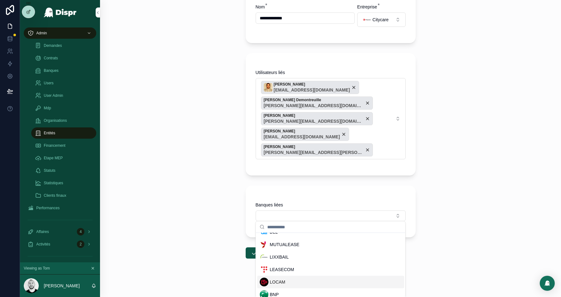
click at [285, 280] on span "LOCAM" at bounding box center [278, 282] width 16 height 6
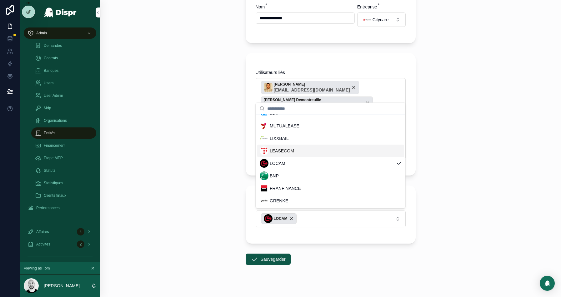
click at [287, 151] on span "LEASECOM" at bounding box center [282, 151] width 24 height 6
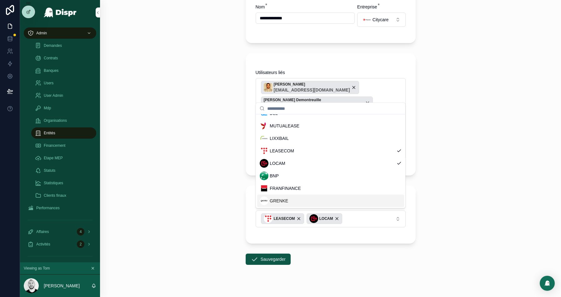
click at [280, 198] on span "GRENKE" at bounding box center [279, 201] width 18 height 6
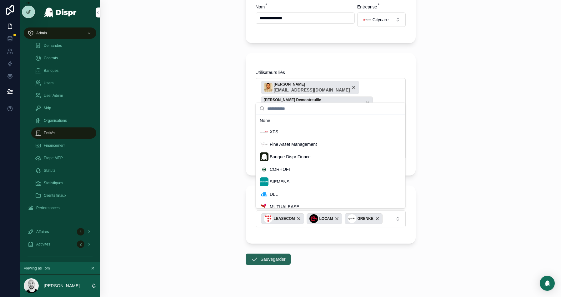
click at [268, 259] on div "**********" at bounding box center [290, 148] width 541 height 297
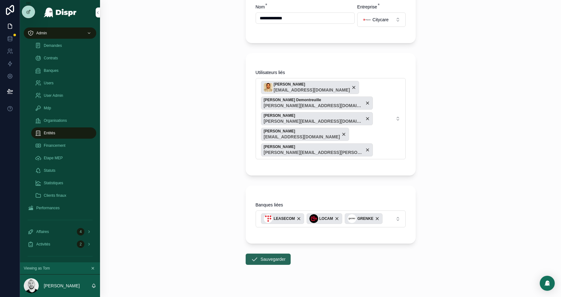
click at [257, 257] on icon "scrollable content" at bounding box center [255, 260] width 8 height 8
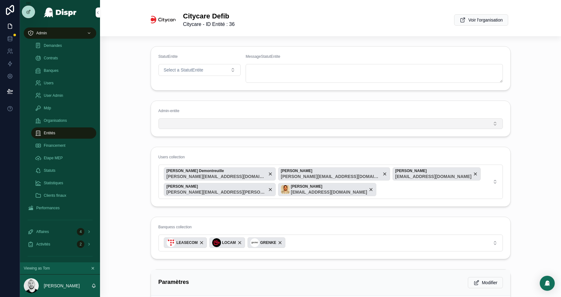
click at [202, 122] on button "Select Button" at bounding box center [331, 123] width 345 height 11
click at [209, 101] on form "Admin-entite" at bounding box center [331, 119] width 360 height 36
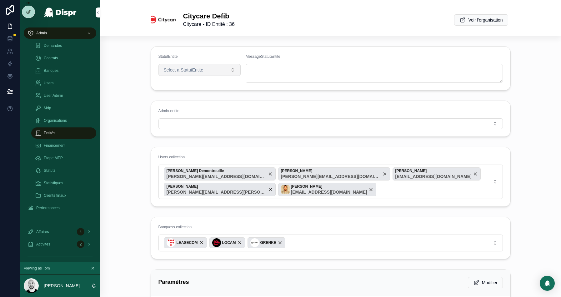
click at [201, 68] on span "Select a StatutEntite" at bounding box center [184, 70] width 40 height 6
click at [173, 96] on div "Actif" at bounding box center [169, 95] width 7 height 6
drag, startPoint x: 243, startPoint y: 24, endPoint x: 234, endPoint y: 25, distance: 8.5
click at [234, 25] on div "Citycare Defib Citycare - ID Entité : 36 Voir l'organisation" at bounding box center [331, 20] width 360 height 25
copy span "36"
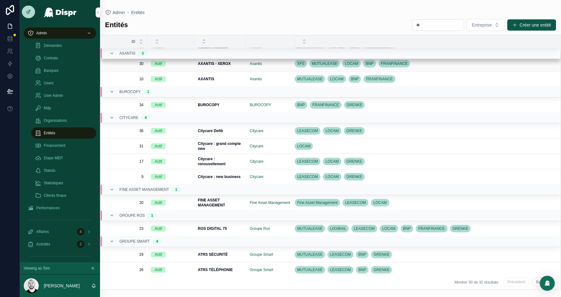
scroll to position [124, 0]
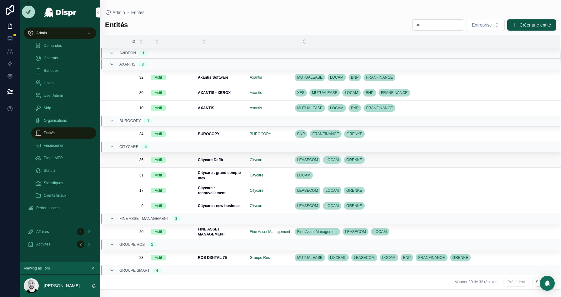
click at [177, 158] on div "Actif" at bounding box center [170, 160] width 39 height 6
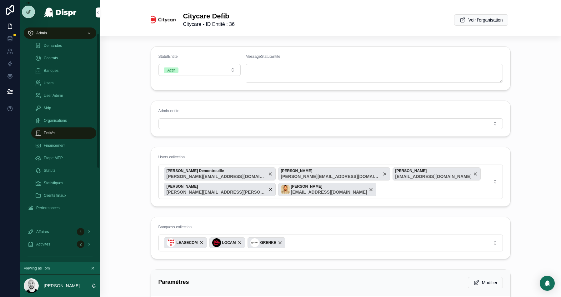
click at [42, 34] on span "Admin" at bounding box center [41, 33] width 11 height 5
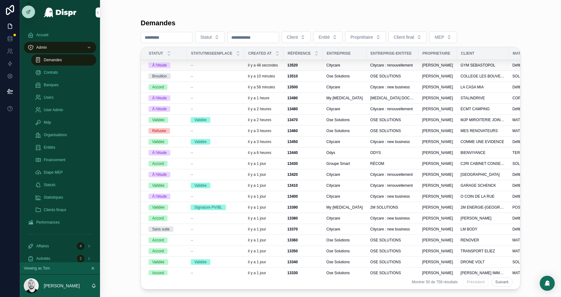
click at [200, 65] on div "--" at bounding box center [216, 65] width 50 height 5
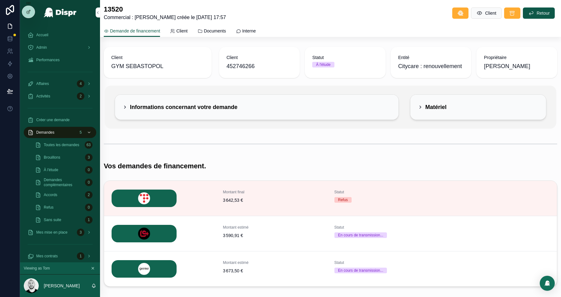
scroll to position [34, 0]
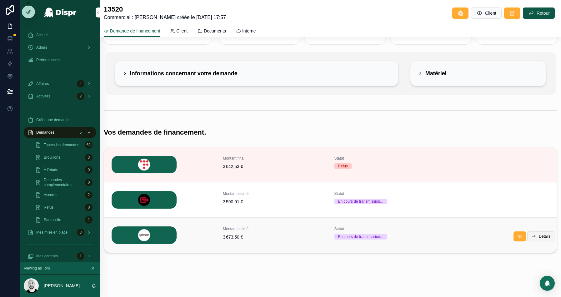
click at [539, 236] on span "Détails" at bounding box center [545, 236] width 12 height 5
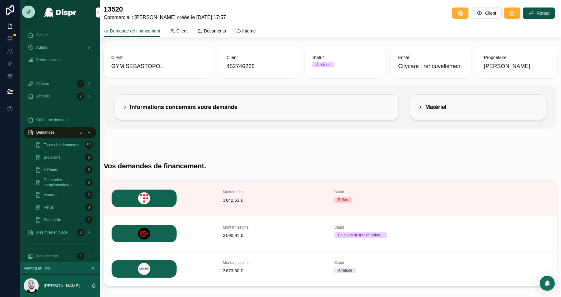
scroll to position [34, 0]
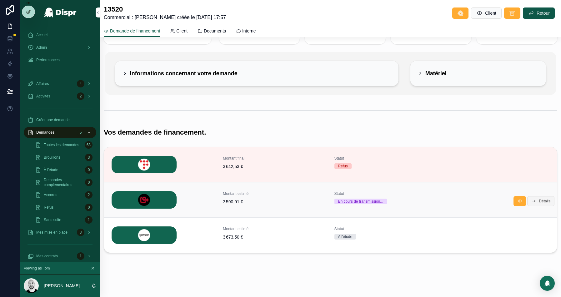
click at [544, 203] on button "Détails" at bounding box center [540, 201] width 27 height 10
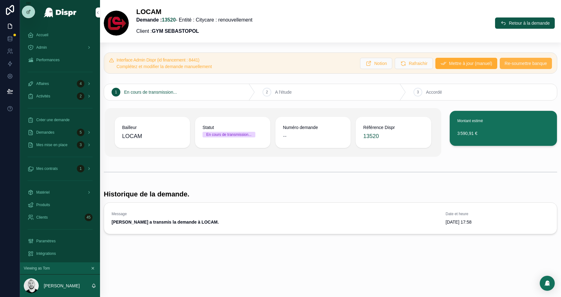
click at [517, 64] on span "Re-soumettre banque" at bounding box center [526, 63] width 42 height 6
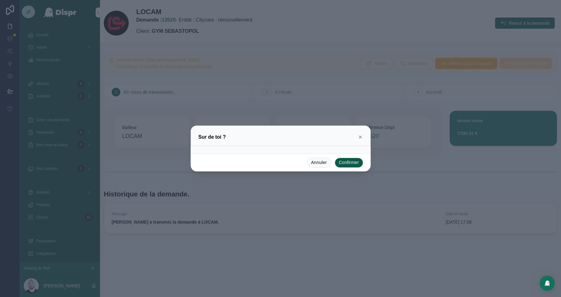
click at [352, 164] on button "Confirmer" at bounding box center [349, 163] width 28 height 10
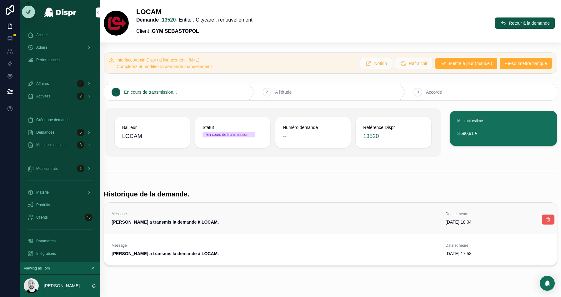
click at [547, 220] on icon "scrollable content" at bounding box center [548, 219] width 5 height 5
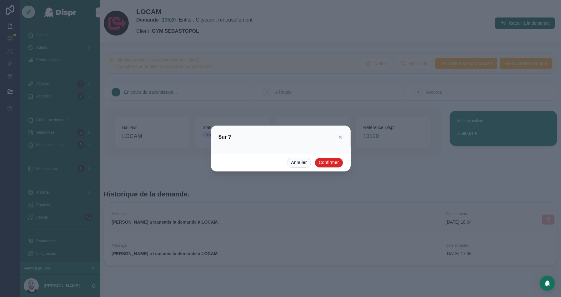
click at [328, 162] on button "Confirmer" at bounding box center [329, 163] width 28 height 10
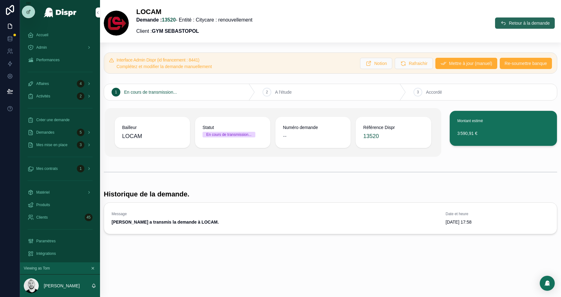
click at [508, 19] on button "Retour à la demande" at bounding box center [525, 23] width 60 height 11
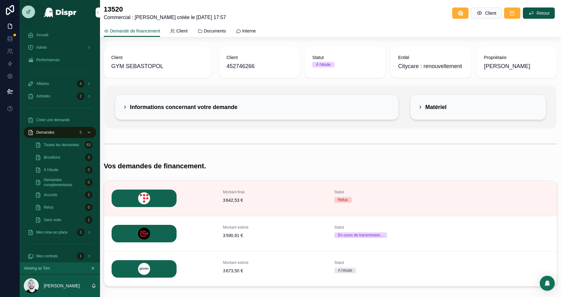
scroll to position [34, 0]
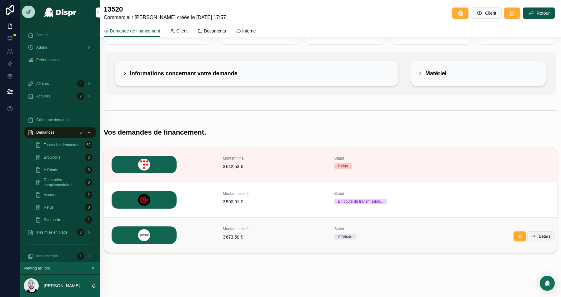
click at [547, 234] on span "Détails" at bounding box center [545, 236] width 12 height 5
